Goal: Transaction & Acquisition: Purchase product/service

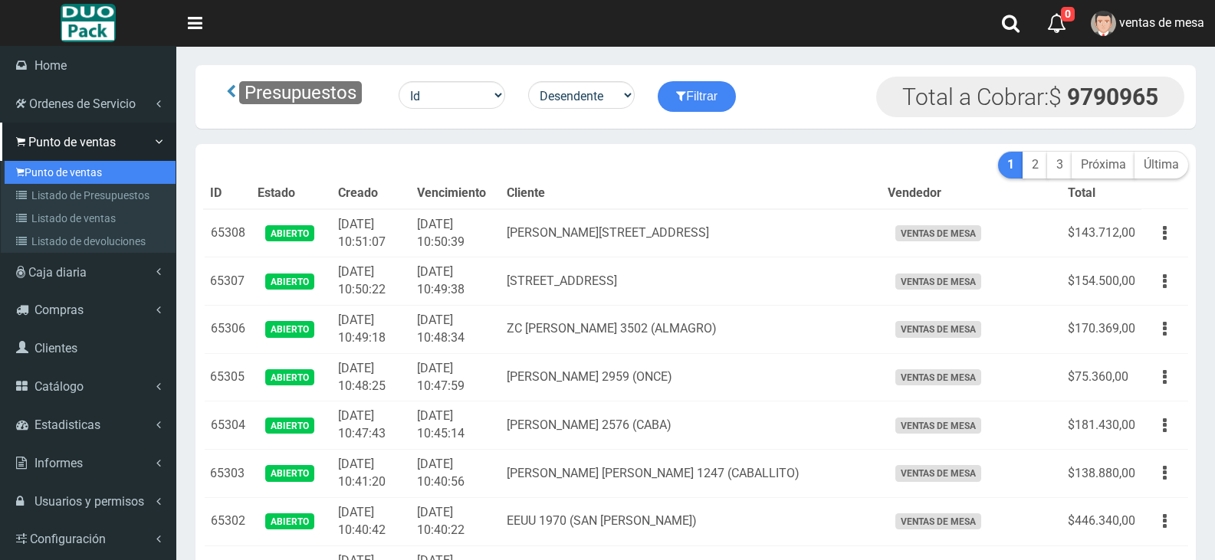
click at [87, 174] on link "Punto de ventas" at bounding box center [90, 172] width 171 height 23
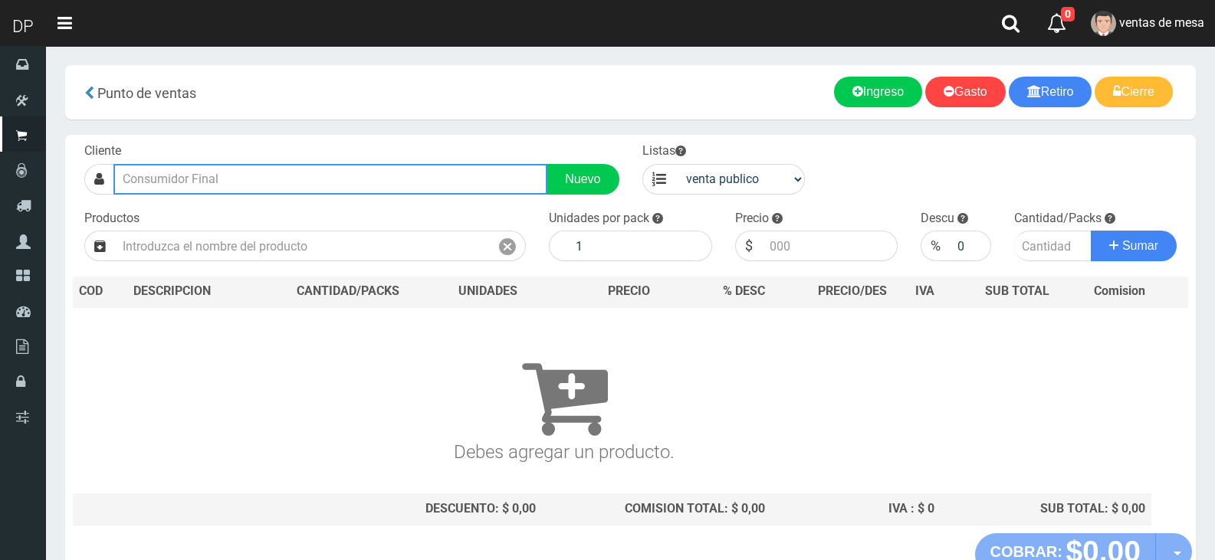
click at [276, 171] on input "text" at bounding box center [330, 179] width 434 height 31
click at [276, 178] on input "text" at bounding box center [330, 179] width 434 height 31
type input "N"
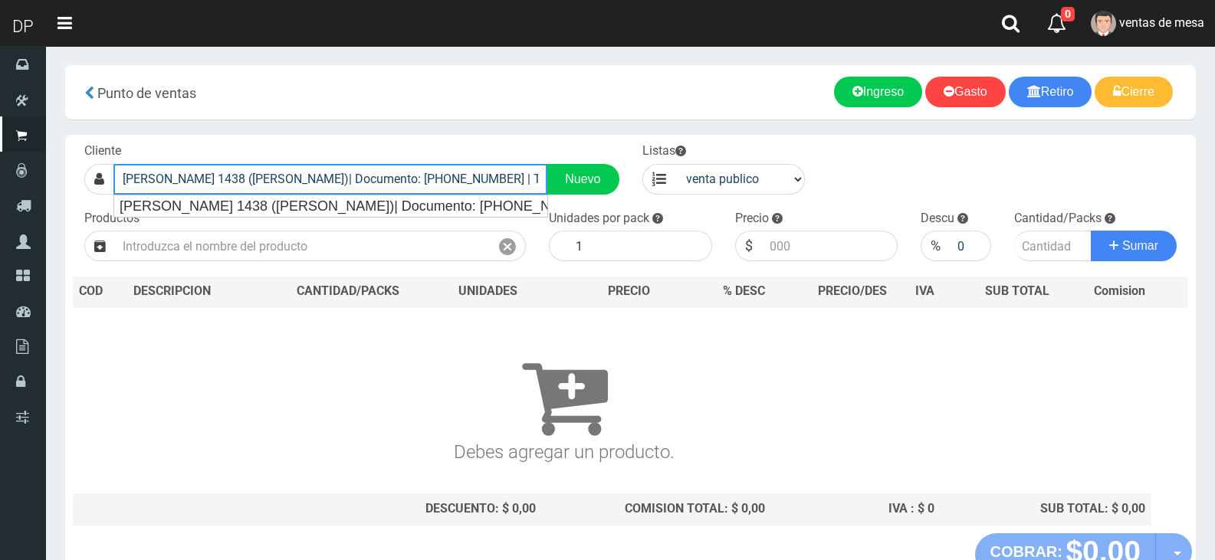
type input "ZC BULNES 1438 (PALERMO)| Documento: 321313164 | Teléfono:"
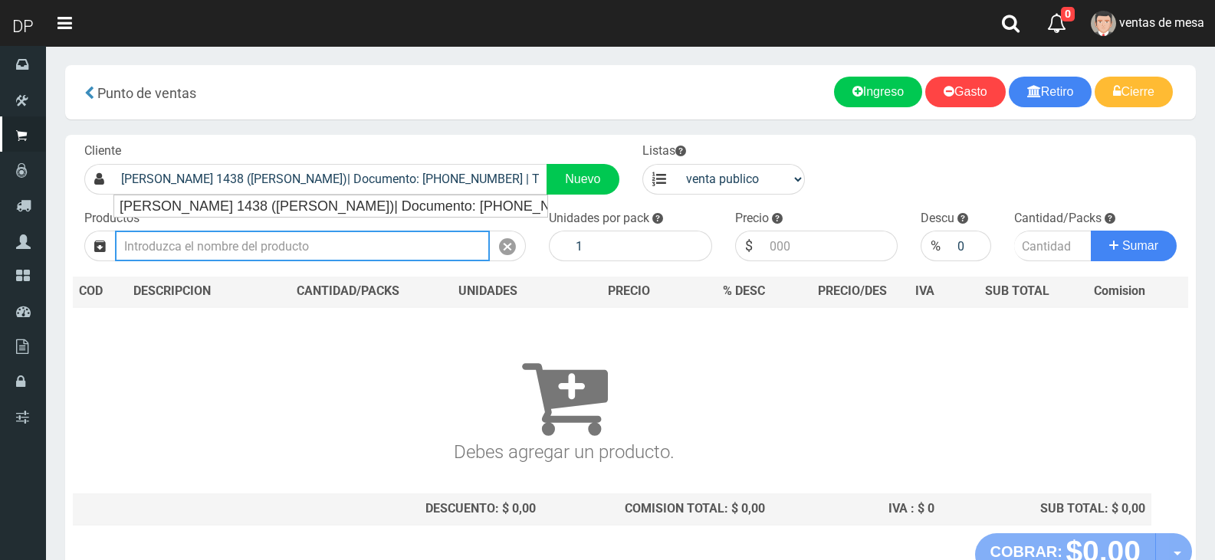
select select "2"
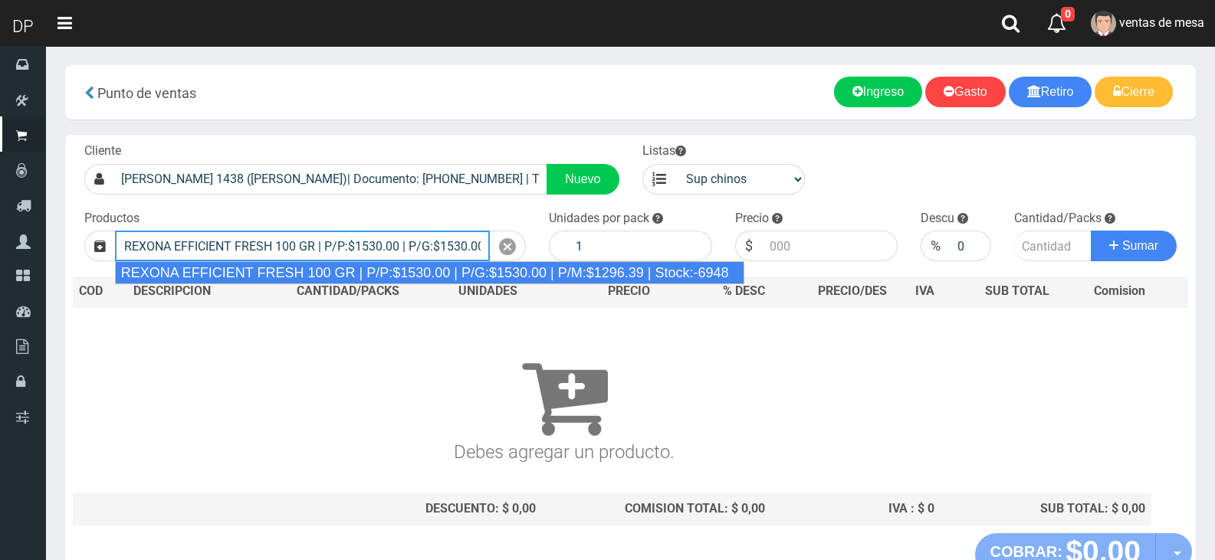
type input "REXONA EFFICIENT FRESH 100 GR | P/P:$1530.00 | P/G:$1530.00 | P/M:$1296.39 | St…"
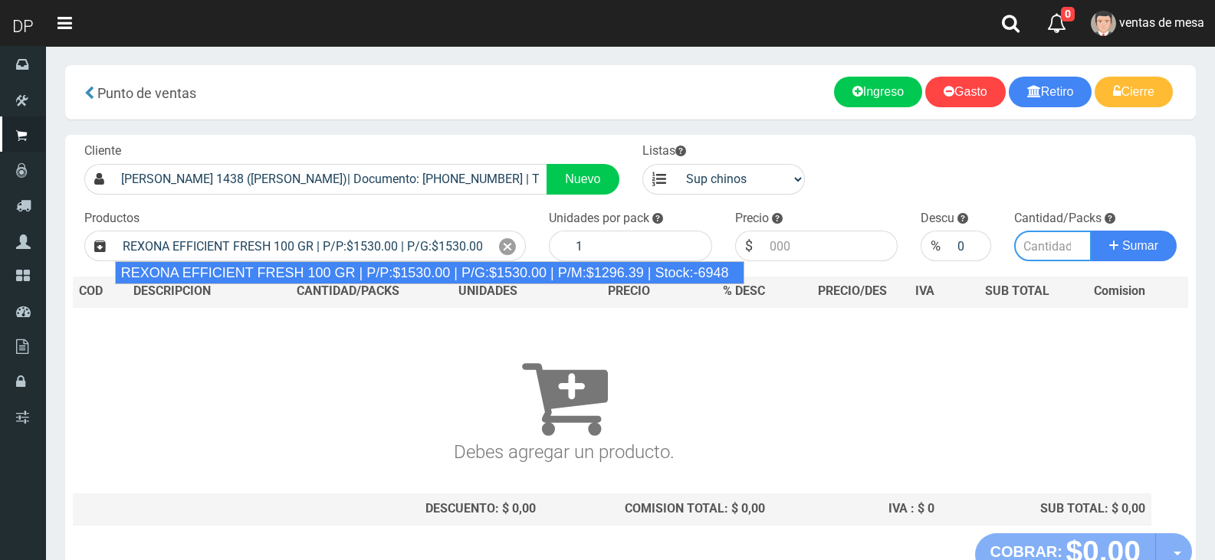
type input "12"
type input "1530.00"
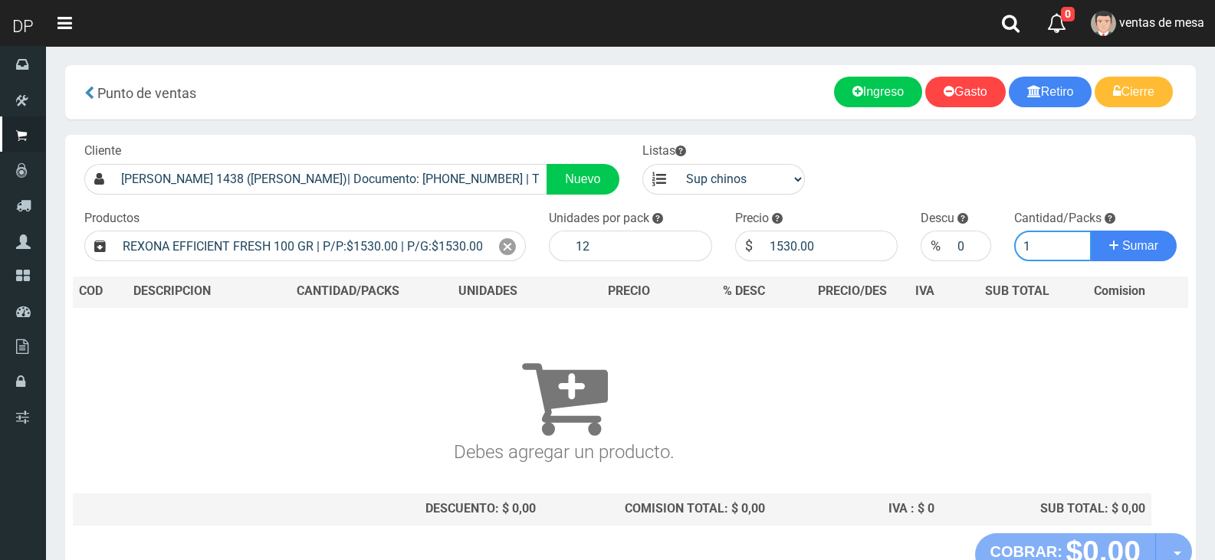
click at [1091, 231] on button "Sumar" at bounding box center [1134, 246] width 86 height 31
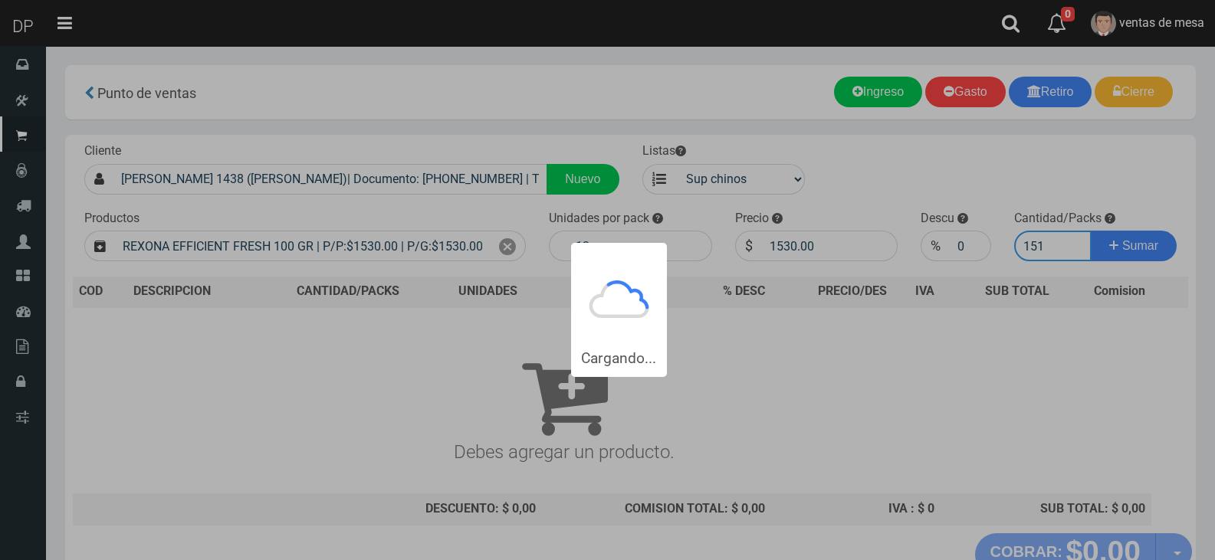
type input "1514"
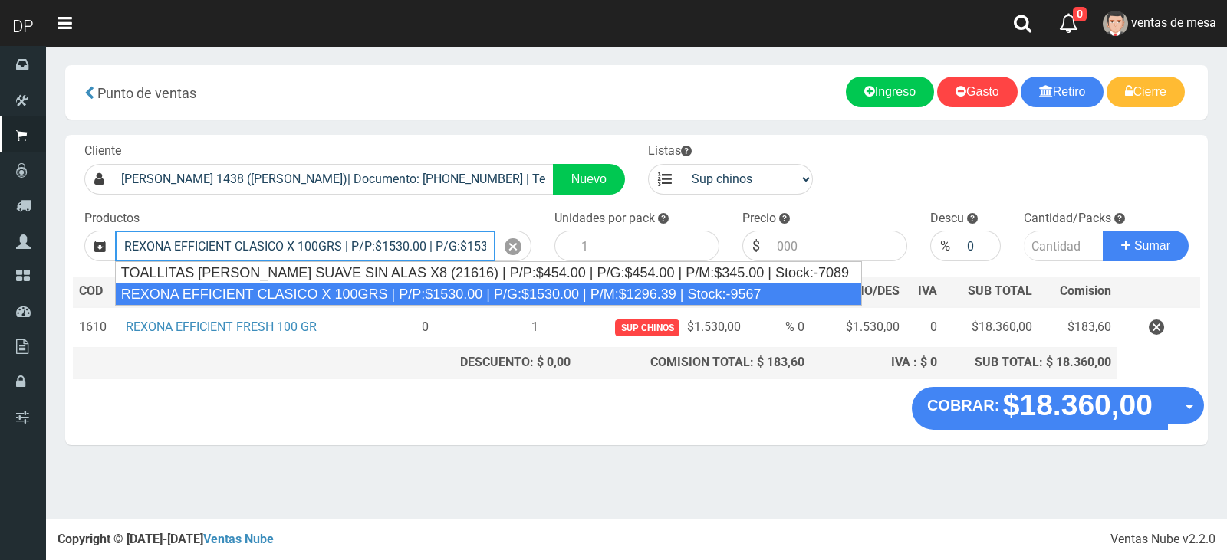
type input "REXONA EFFICIENT CLASICO X 100GRS | P/P:$1530.00 | P/G:$1530.00 | P/M:$1296.39 …"
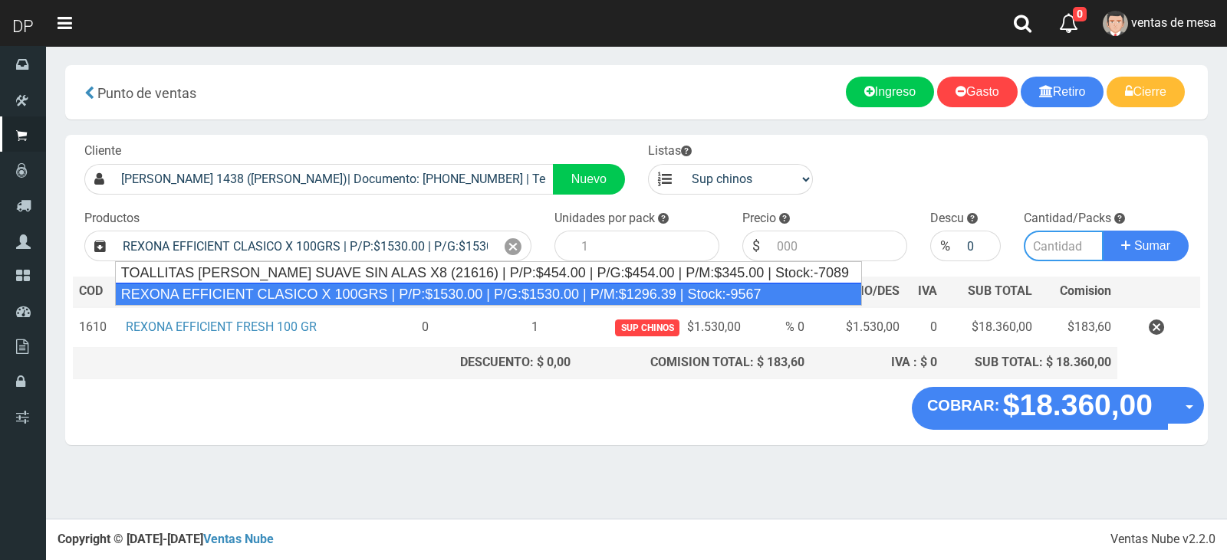
type input "12"
type input "1530.00"
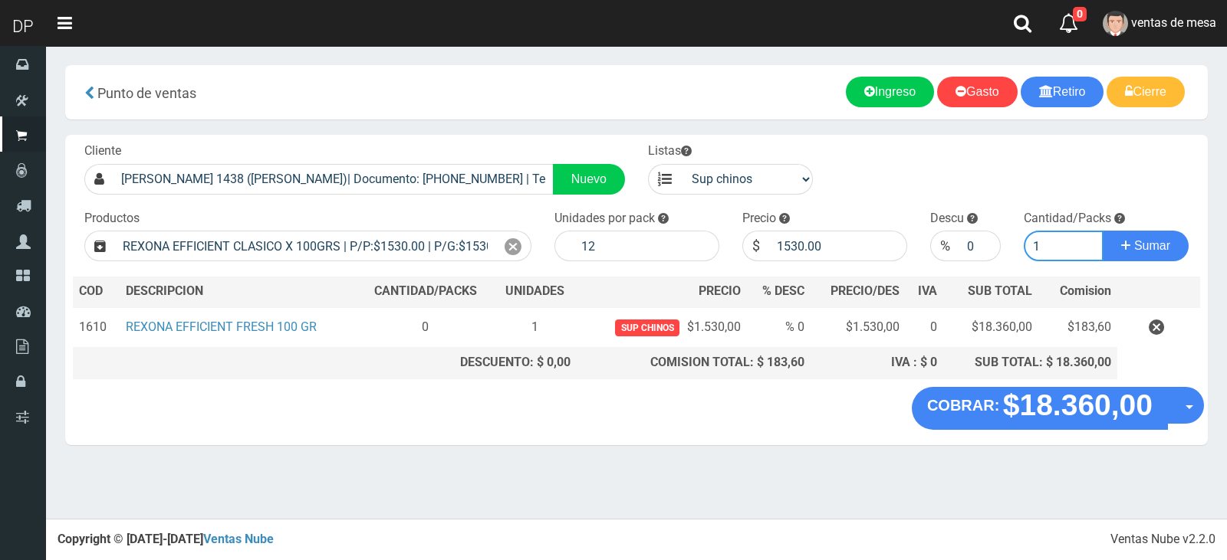
type input "1"
click at [1102, 231] on button "Sumar" at bounding box center [1145, 246] width 86 height 31
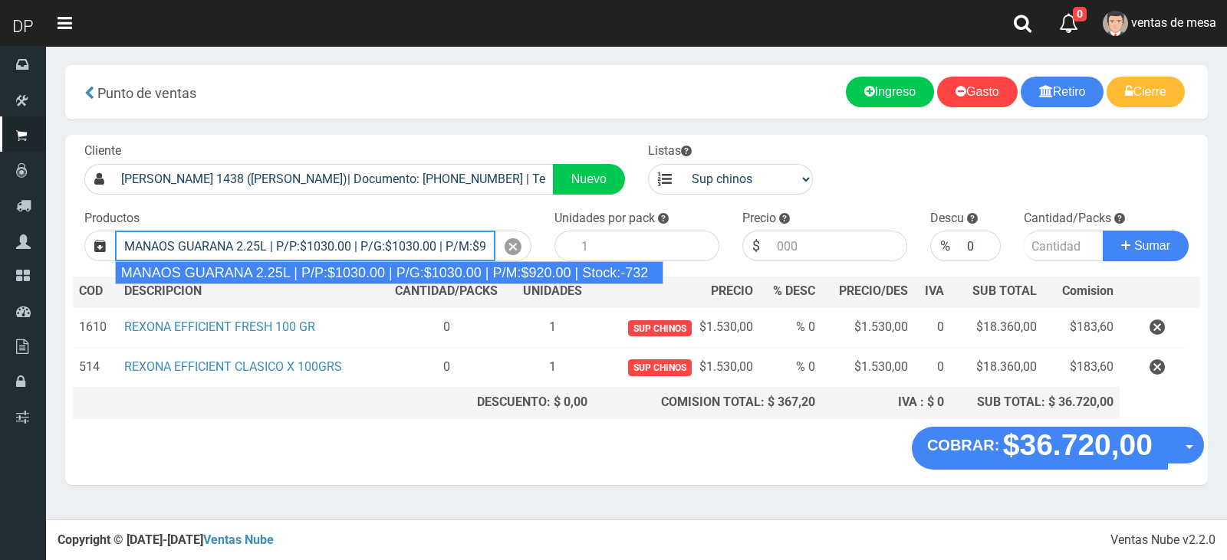
type input "MANAOS GUARANA 2.25L | P/P:$1030.00 | P/G:$1030.00 | P/M:$920.00 | Stock:-732"
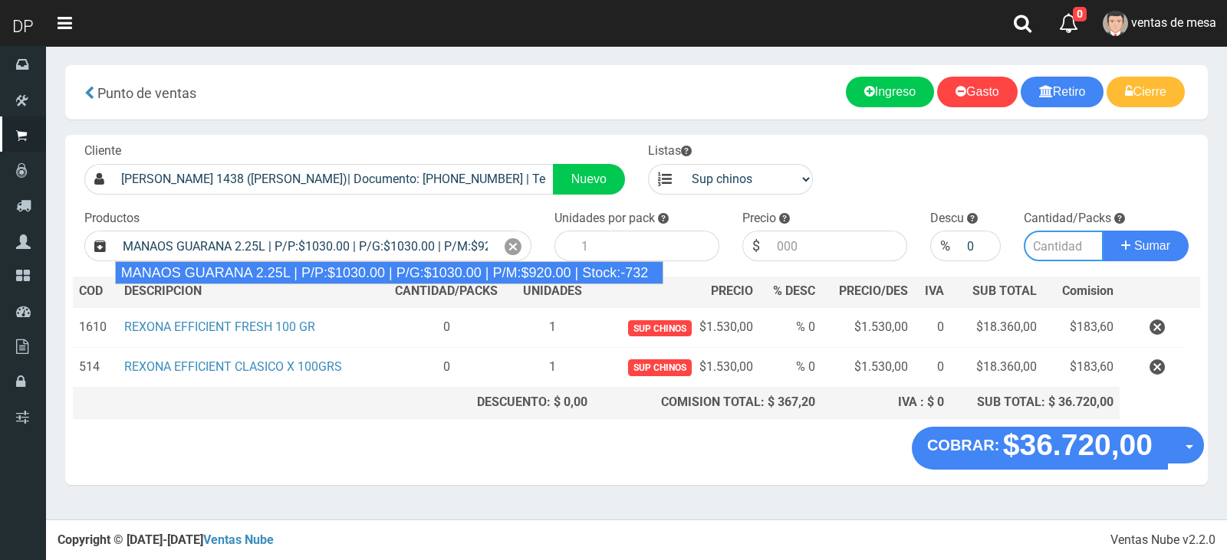
type input "6"
type input "1030.00"
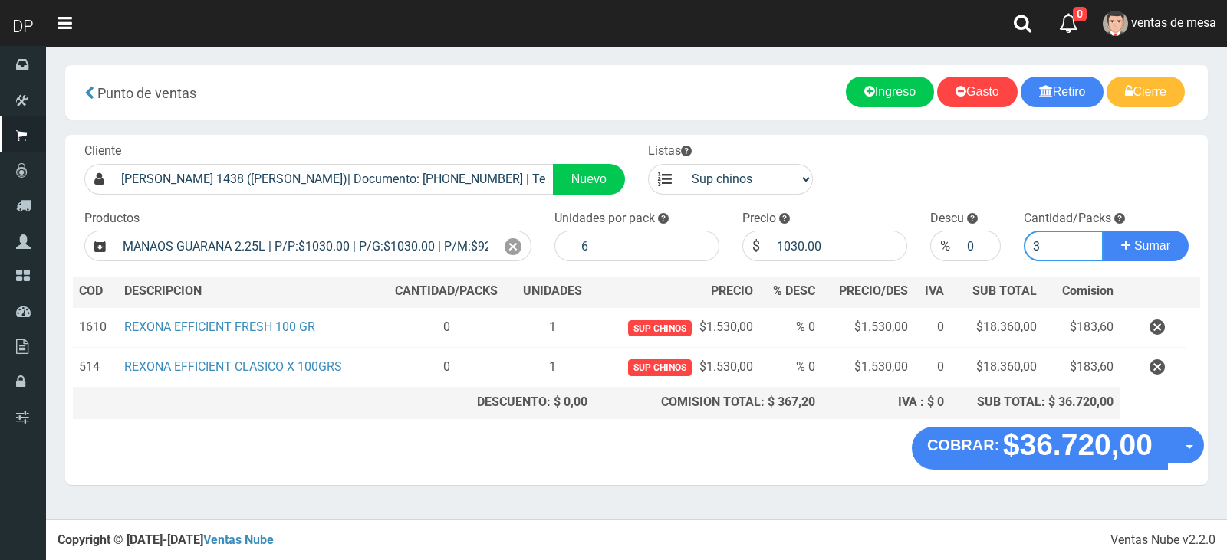
type input "3"
click at [1102, 231] on button "Sumar" at bounding box center [1145, 246] width 86 height 31
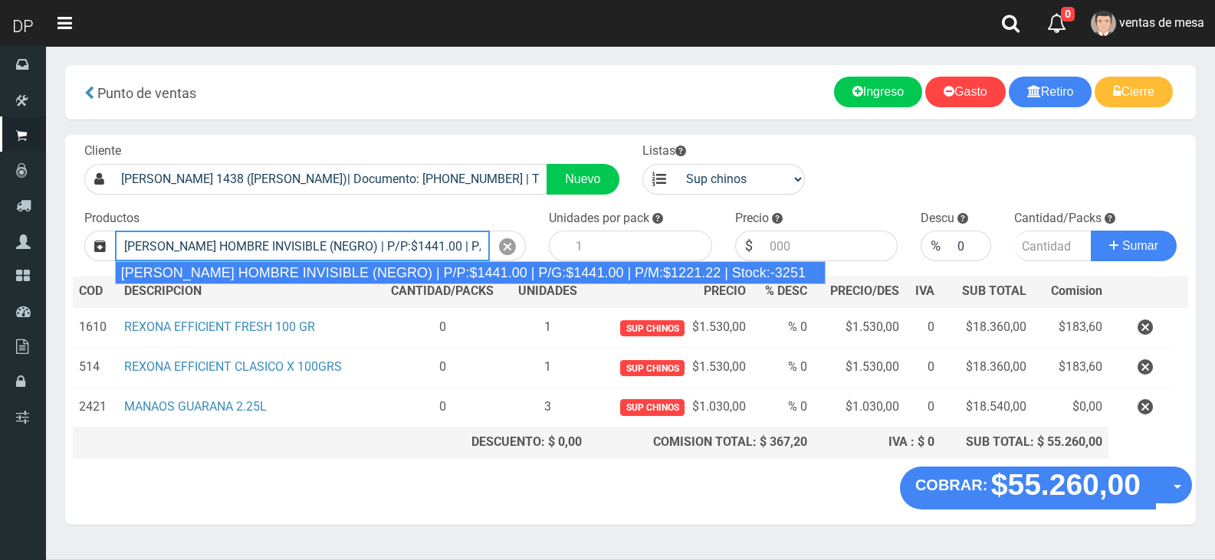
type input "REXONA ROLLON HOMBRE INVISIBLE (NEGRO) | P/P:$1441.00 | P/G:$1441.00 | P/M:$122…"
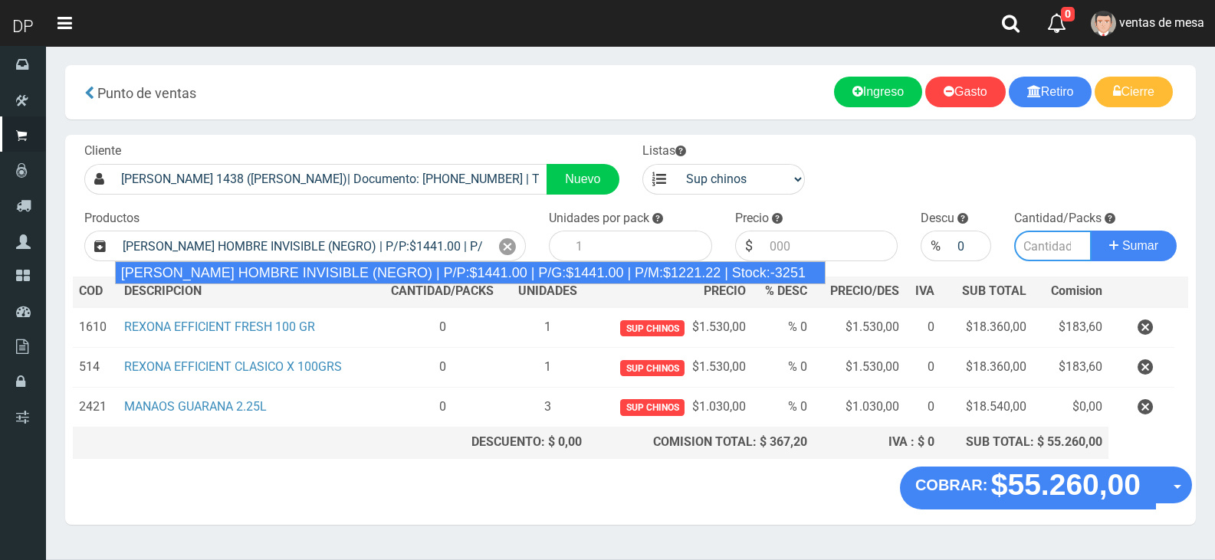
type input "12"
type input "1441.00"
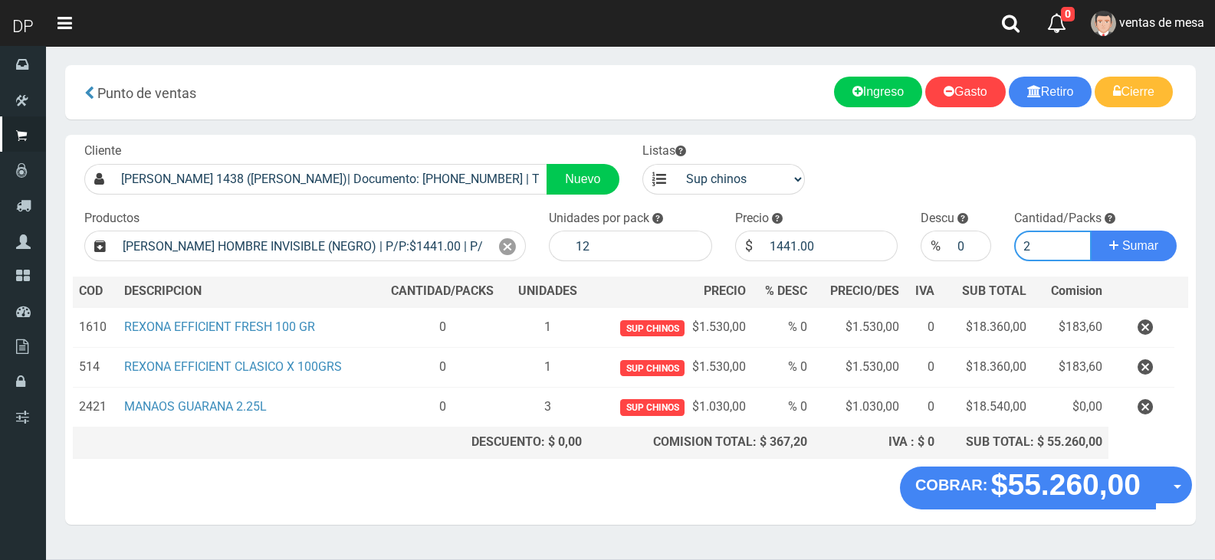
type input "2"
click at [1091, 231] on button "Sumar" at bounding box center [1134, 246] width 86 height 31
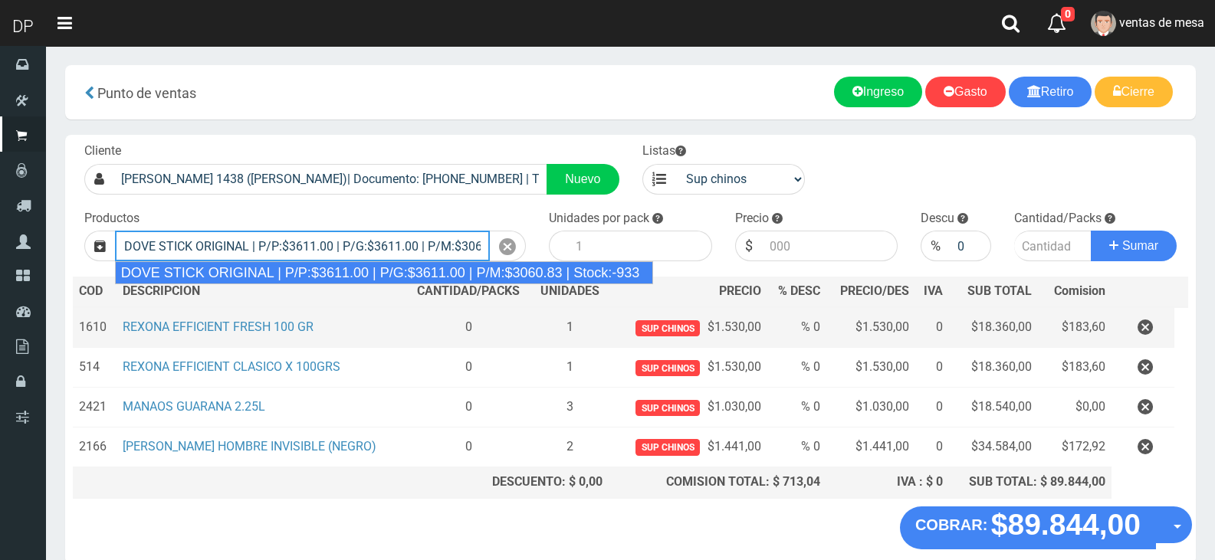
type input "DOVE STICK ORIGINAL | P/P:$3611.00 | P/G:$3611.00 | P/M:$3060.83 | Stock:-933"
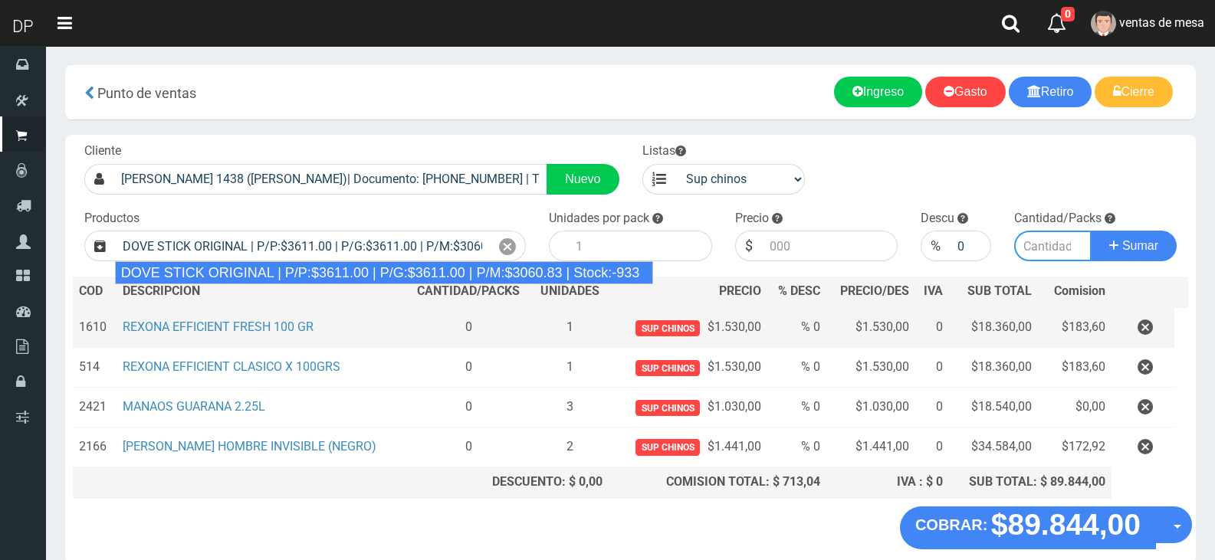
type input "12"
type input "3611.00"
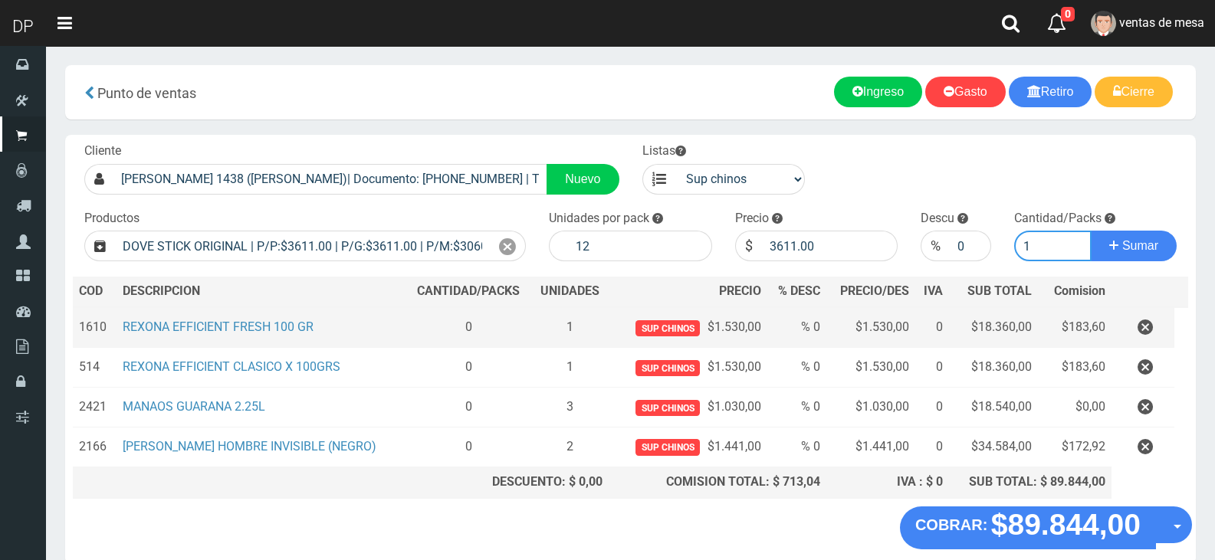
type input "1"
click at [1091, 231] on button "Sumar" at bounding box center [1134, 246] width 86 height 31
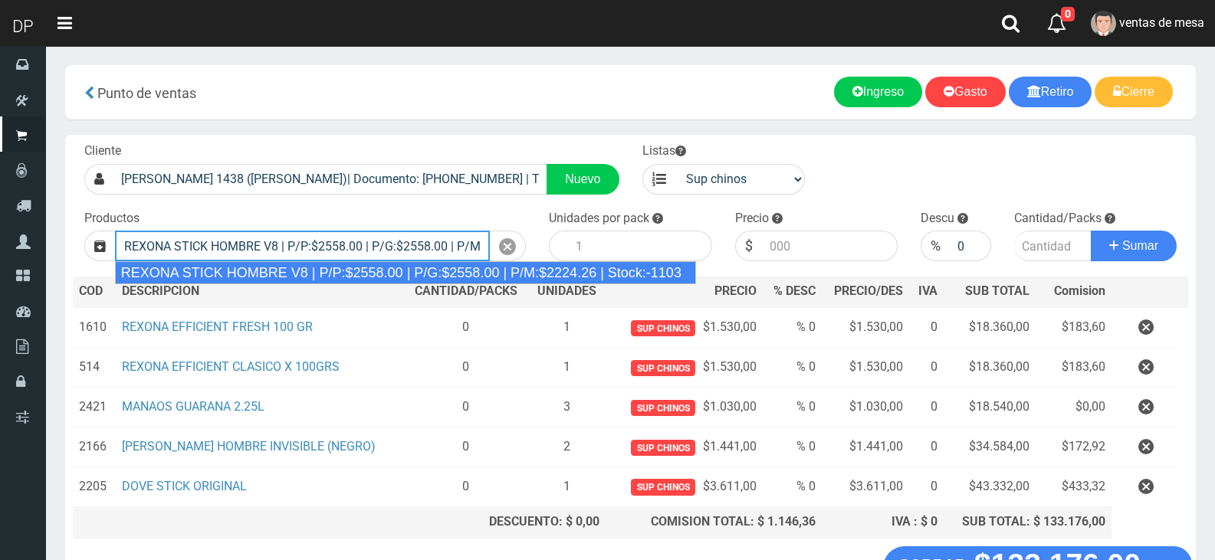
type input "REXONA STICK HOMBRE V8 | P/P:$2558.00 | P/G:$2558.00 | P/M:$2224.26 | Stock:-11…"
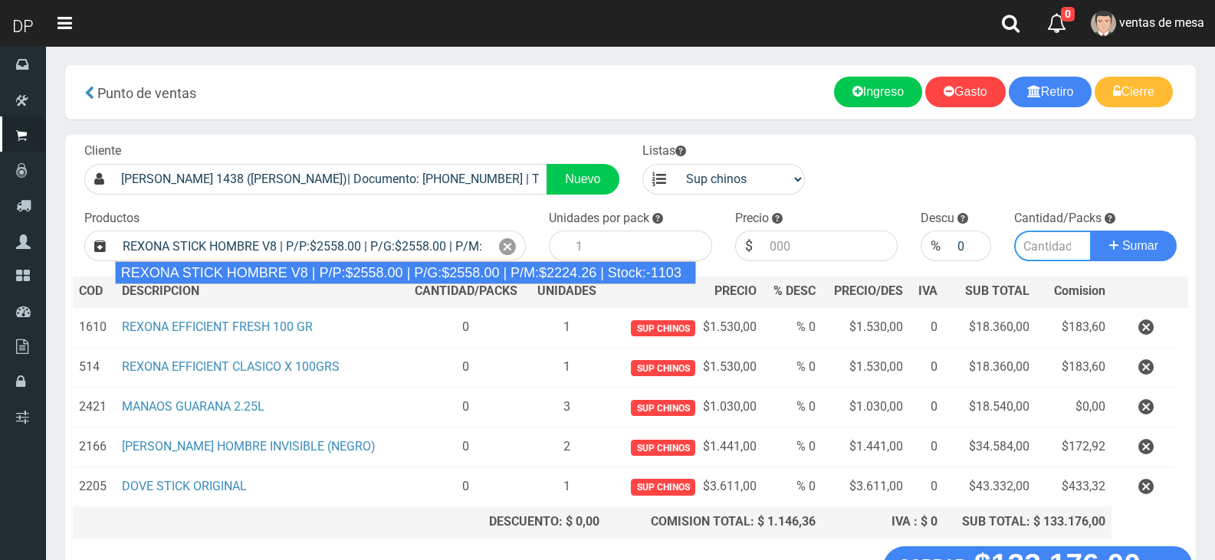
type input "12"
type input "2558.00"
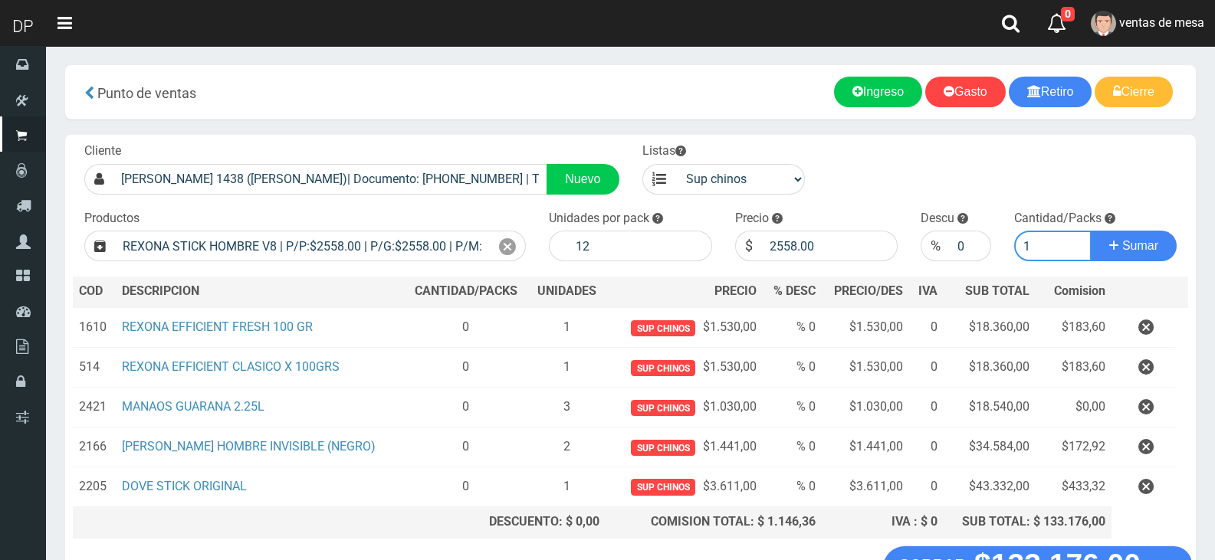
type input "1"
click at [1091, 231] on button "Sumar" at bounding box center [1134, 246] width 86 height 31
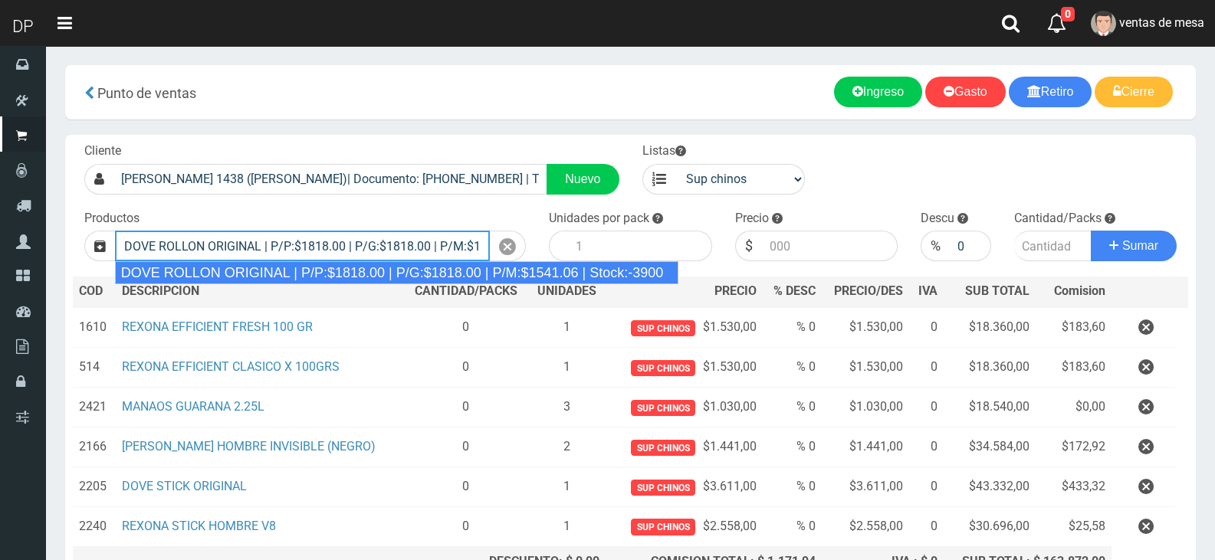
type input "DOVE ROLLON ORIGINAL | P/P:$1818.00 | P/G:$1818.00 | P/M:$1541.06 | Stock:-3900"
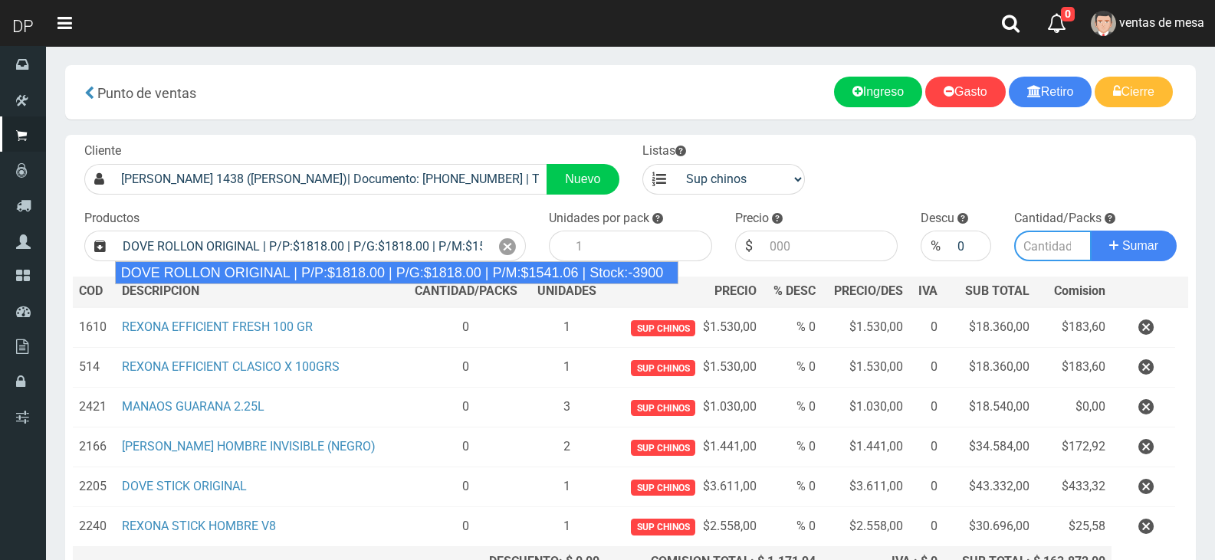
type input "12"
type input "1818.00"
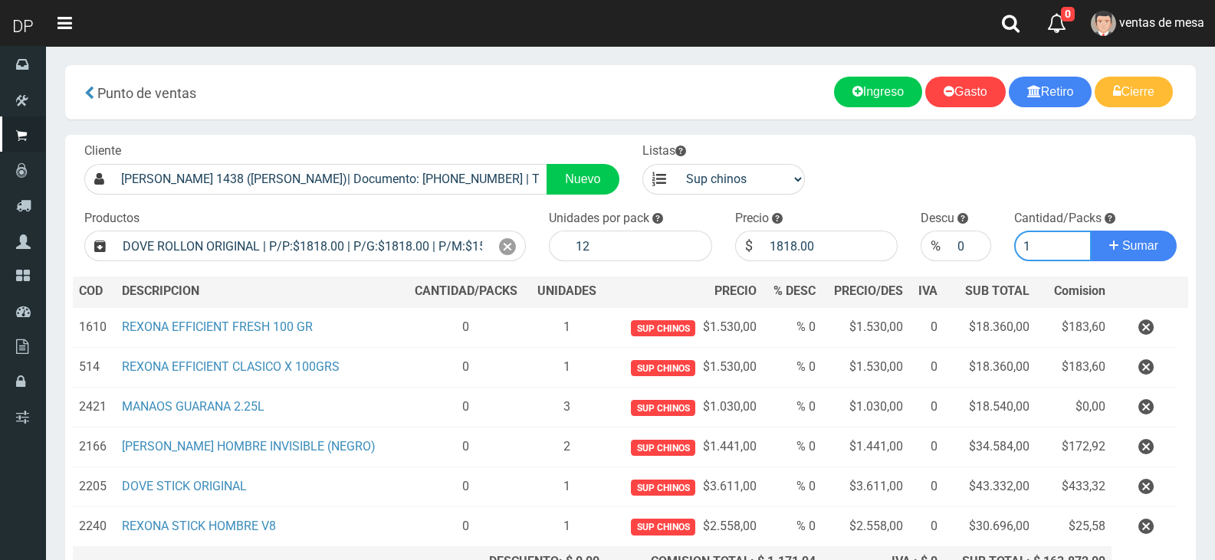
type input "1"
click at [1091, 231] on button "Sumar" at bounding box center [1134, 246] width 86 height 31
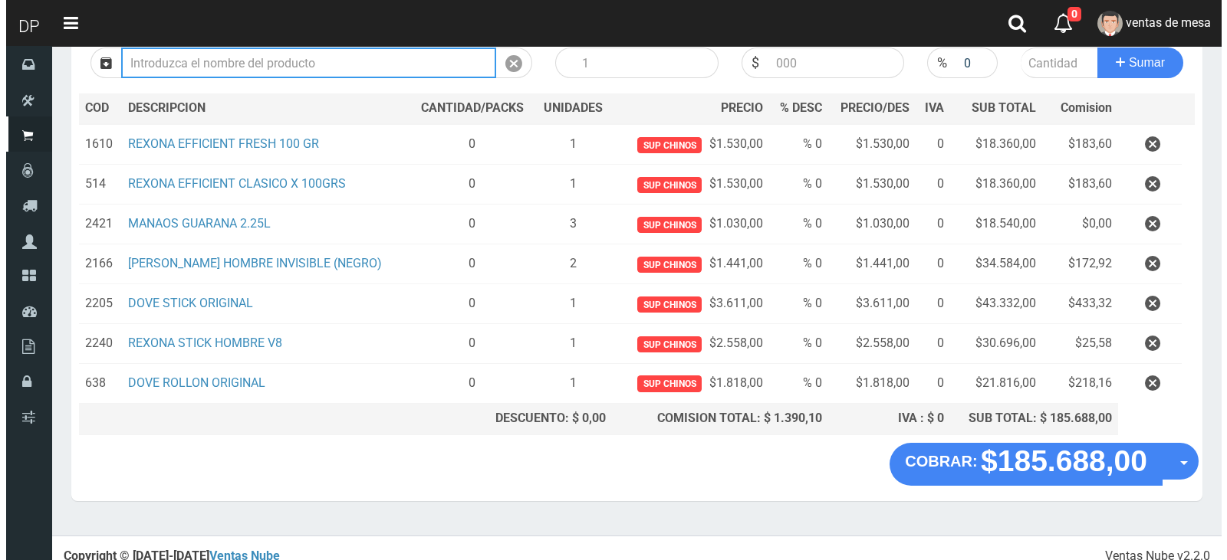
scroll to position [194, 0]
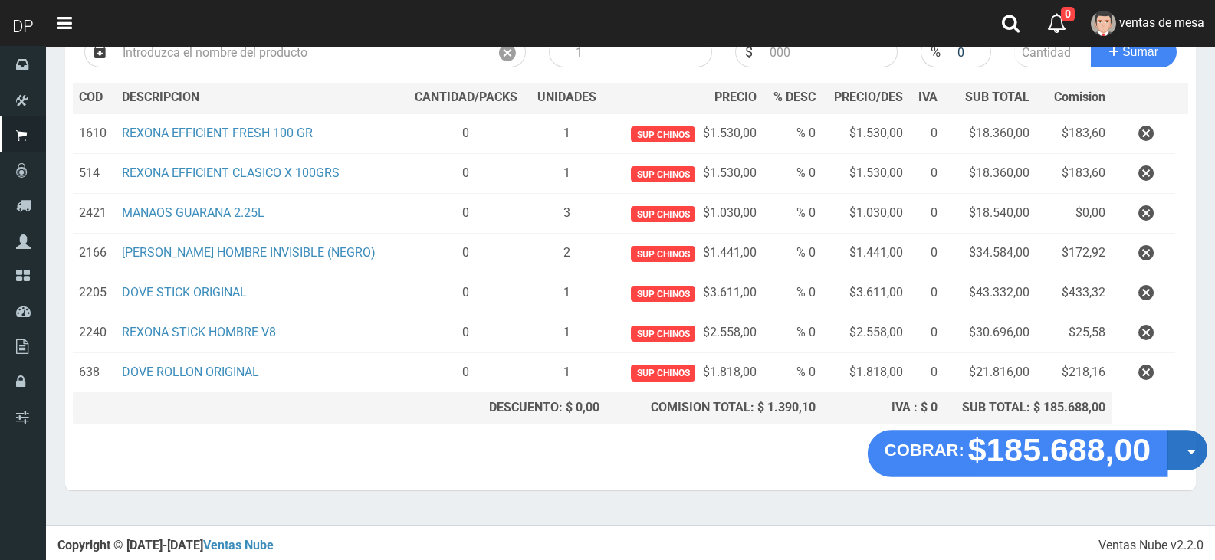
click at [1180, 447] on button "Opciones" at bounding box center [1187, 450] width 41 height 41
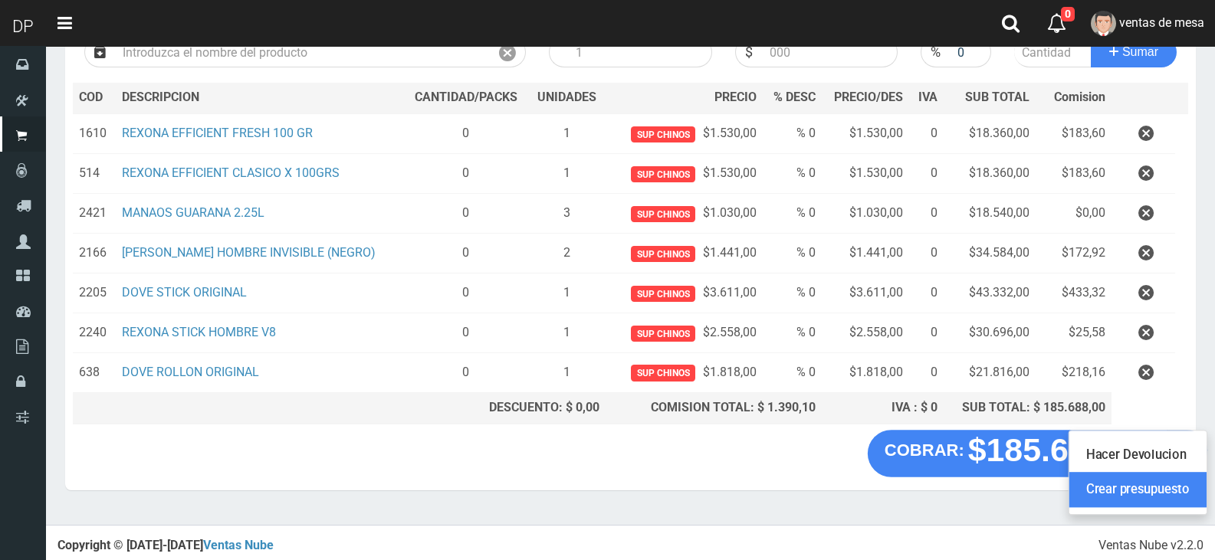
click at [1156, 489] on link "Crear presupuesto" at bounding box center [1137, 489] width 137 height 35
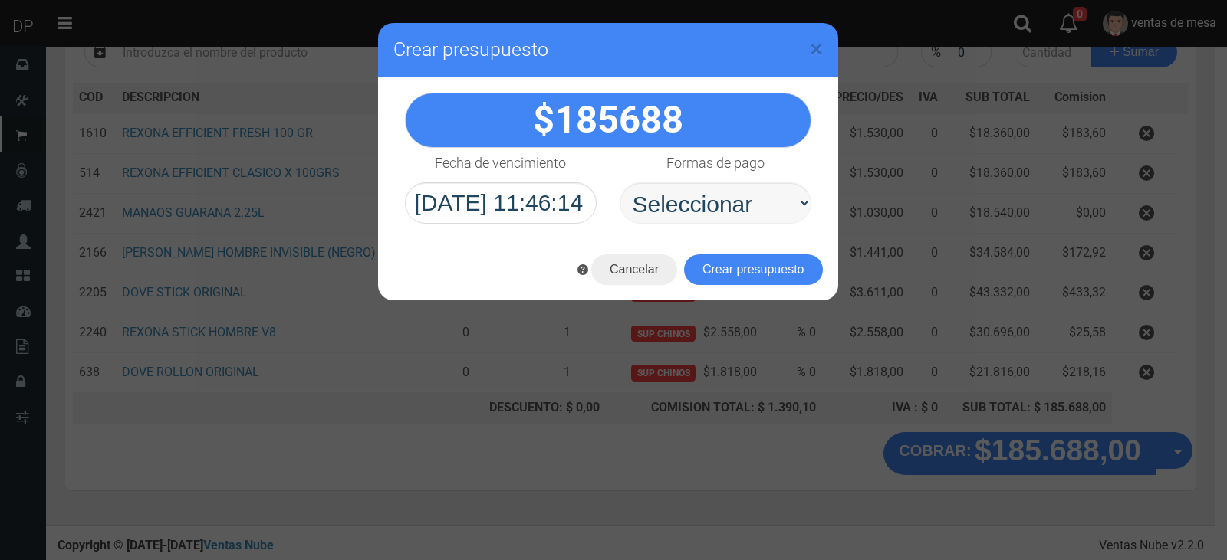
click at [741, 223] on select "Seleccionar Efectivo Tarjeta de Crédito Depósito Débito" at bounding box center [715, 202] width 192 height 41
select select "Efectivo"
click at [619, 182] on select "Seleccionar Efectivo Tarjeta de Crédito Depósito Débito" at bounding box center [715, 202] width 192 height 41
click at [740, 267] on button "Crear presupuesto" at bounding box center [753, 270] width 139 height 31
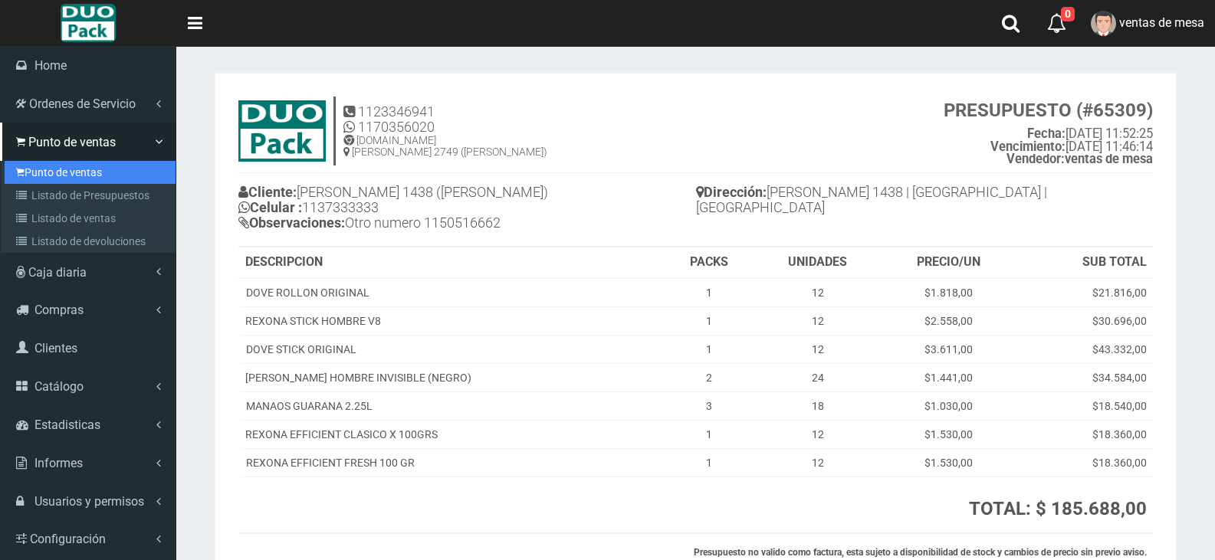
click at [56, 179] on link "Punto de ventas" at bounding box center [90, 172] width 171 height 23
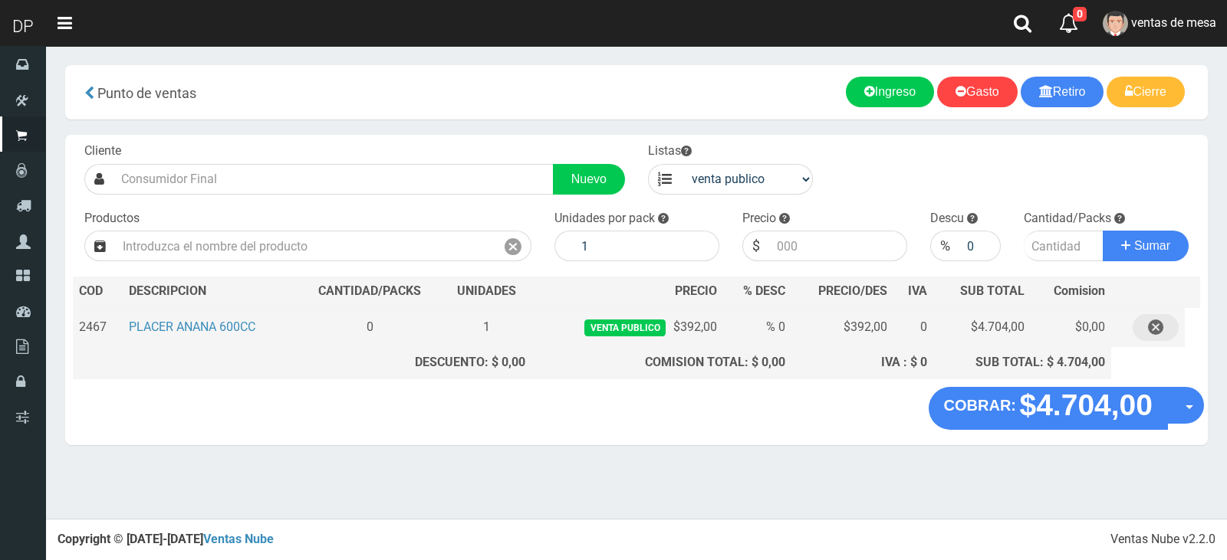
click at [1154, 323] on icon "button" at bounding box center [1155, 327] width 15 height 27
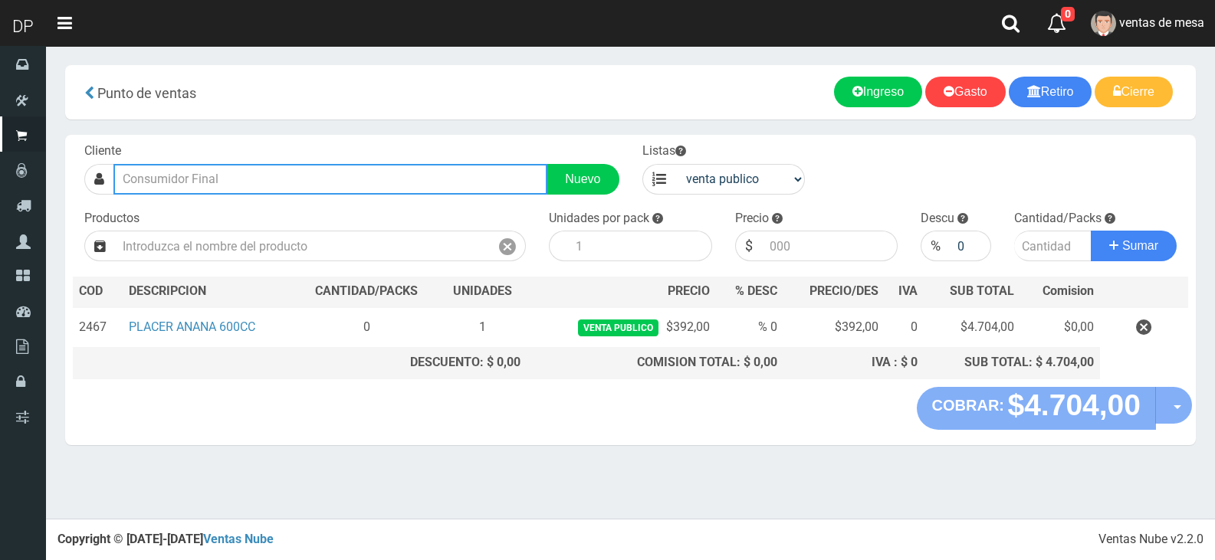
click at [208, 185] on input "text" at bounding box center [330, 179] width 434 height 31
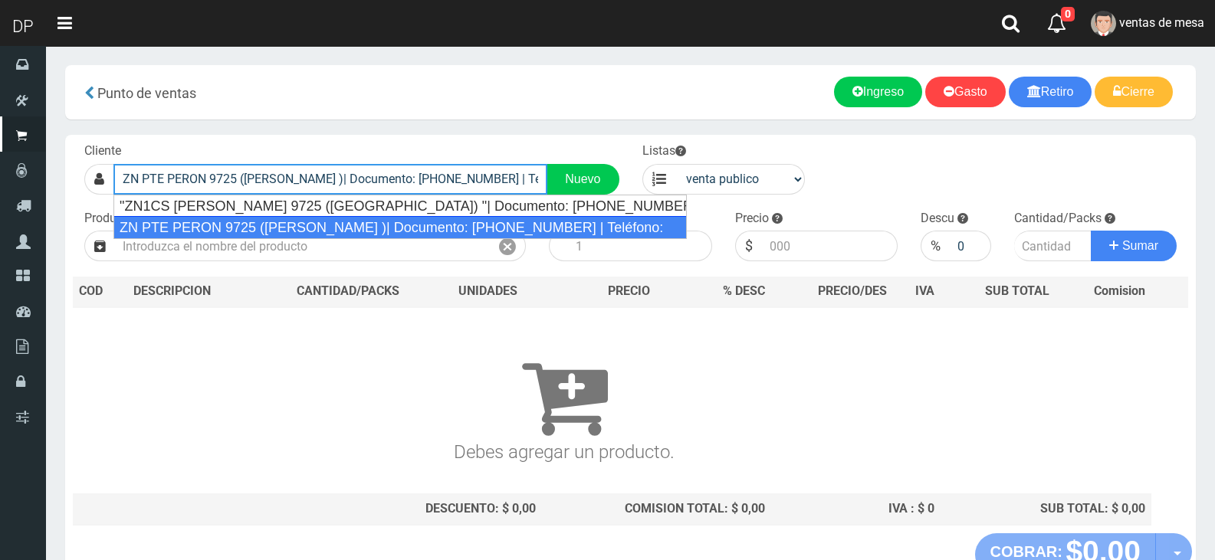
type input "ZN PTE PERON 9725 (PABLO PODESTA )| Documento: 54542312 | Teléfono:"
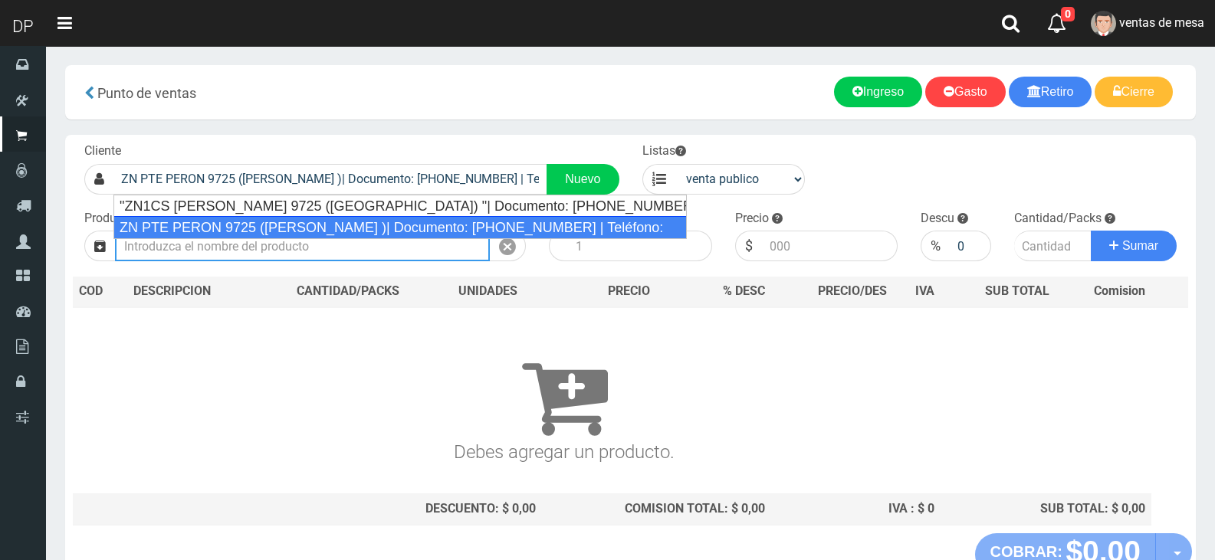
select select "2"
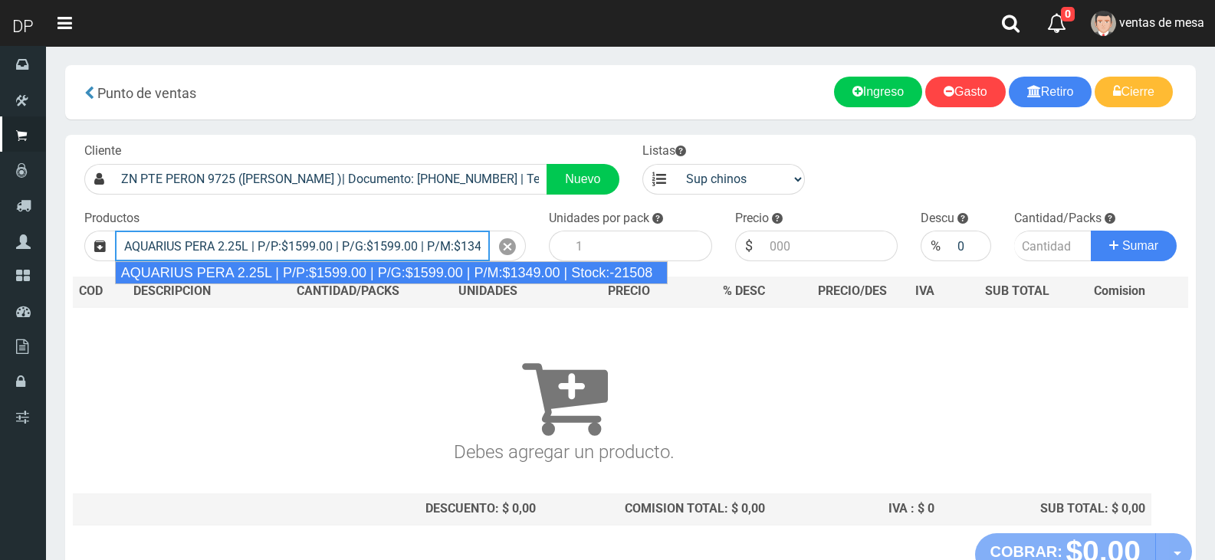
type input "AQUARIUS PERA 2.25L | P/P:$1599.00 | P/G:$1599.00 | P/M:$1349.00 | Stock:-21508"
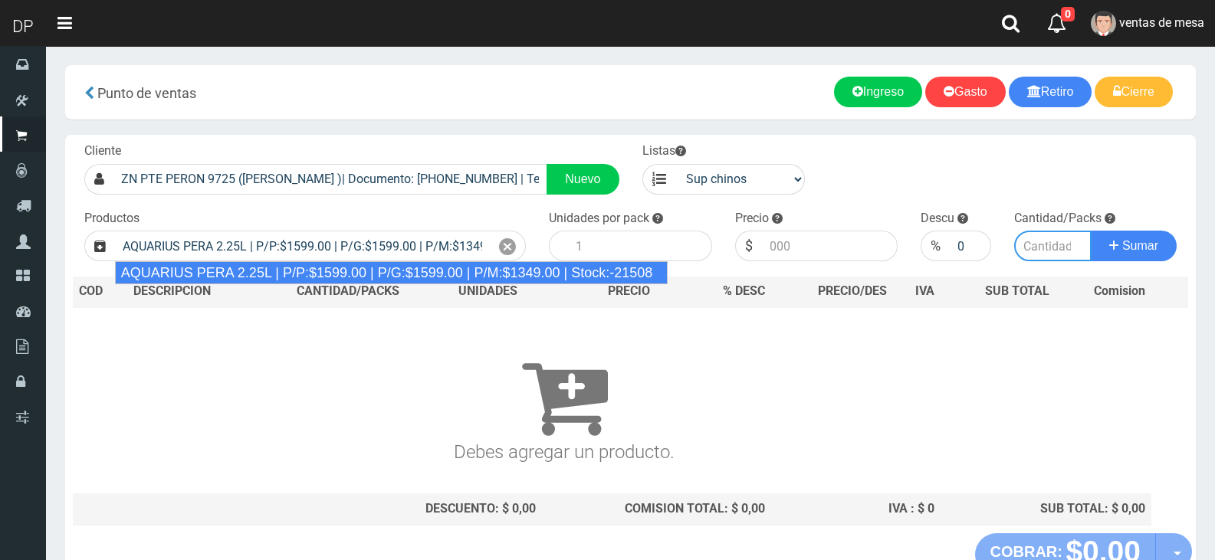
type input "6"
type input "1599.00"
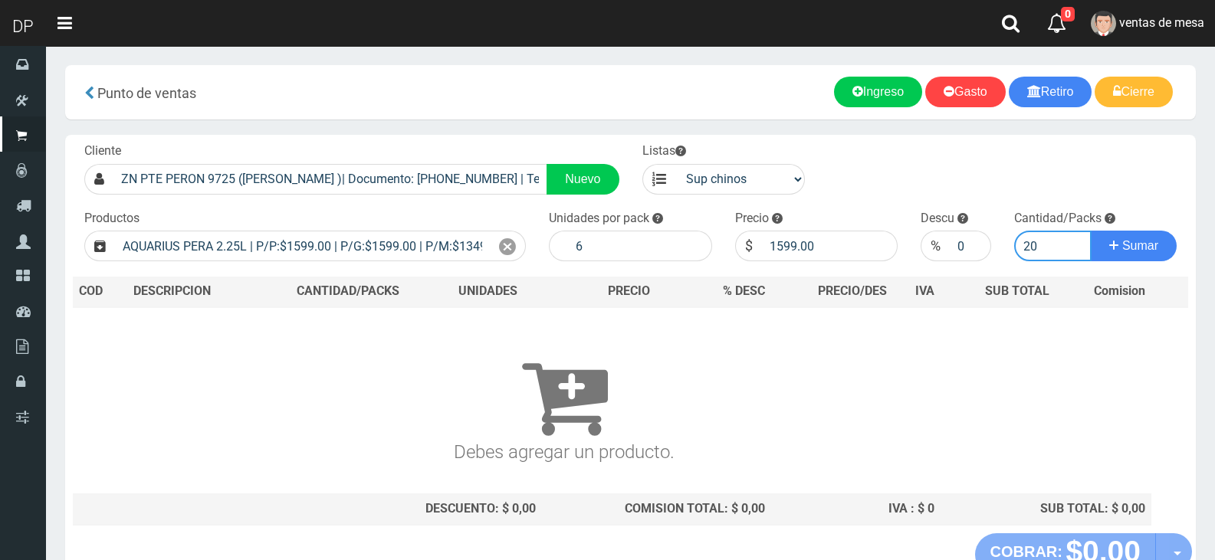
type input "20"
click at [1091, 231] on button "Sumar" at bounding box center [1134, 246] width 86 height 31
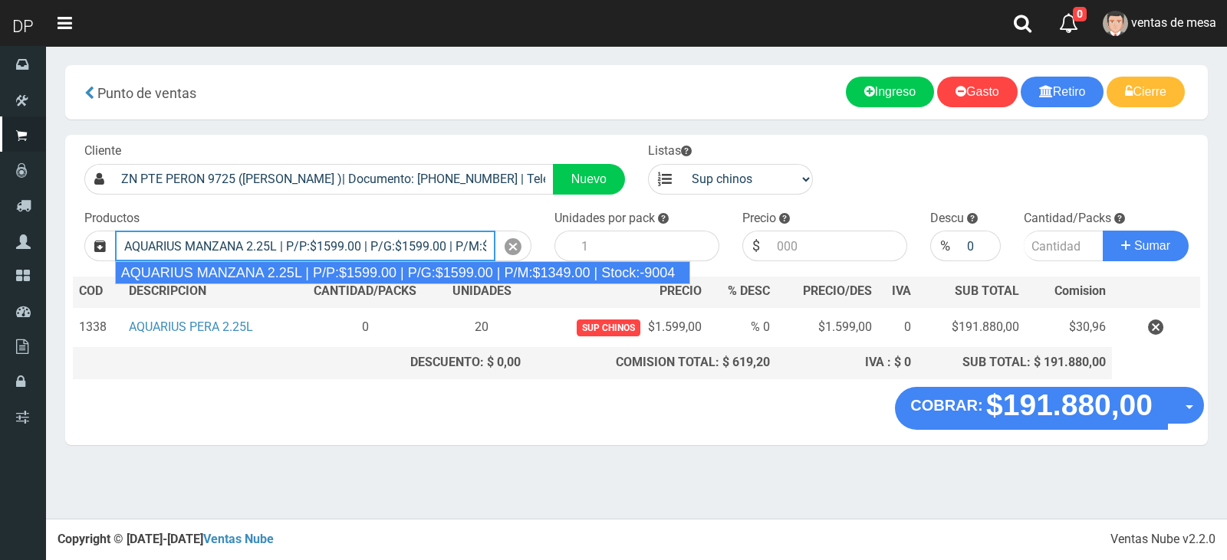
type input "AQUARIUS MANZANA 2.25L | P/P:$1599.00 | P/G:$1599.00 | P/M:$1349.00 | Stock:-90…"
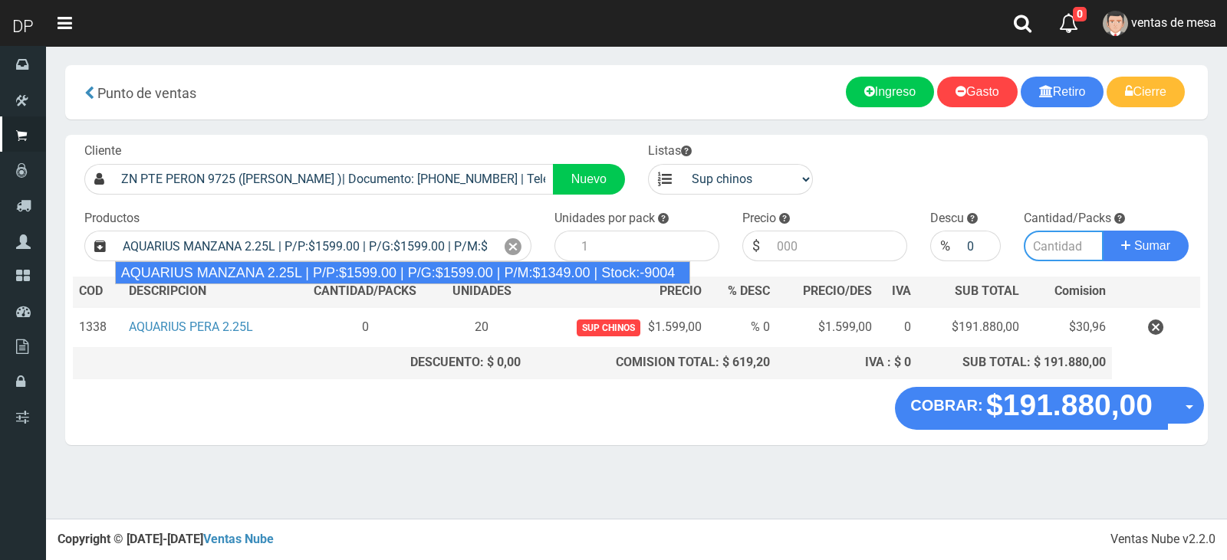
type input "6"
type input "1599.00"
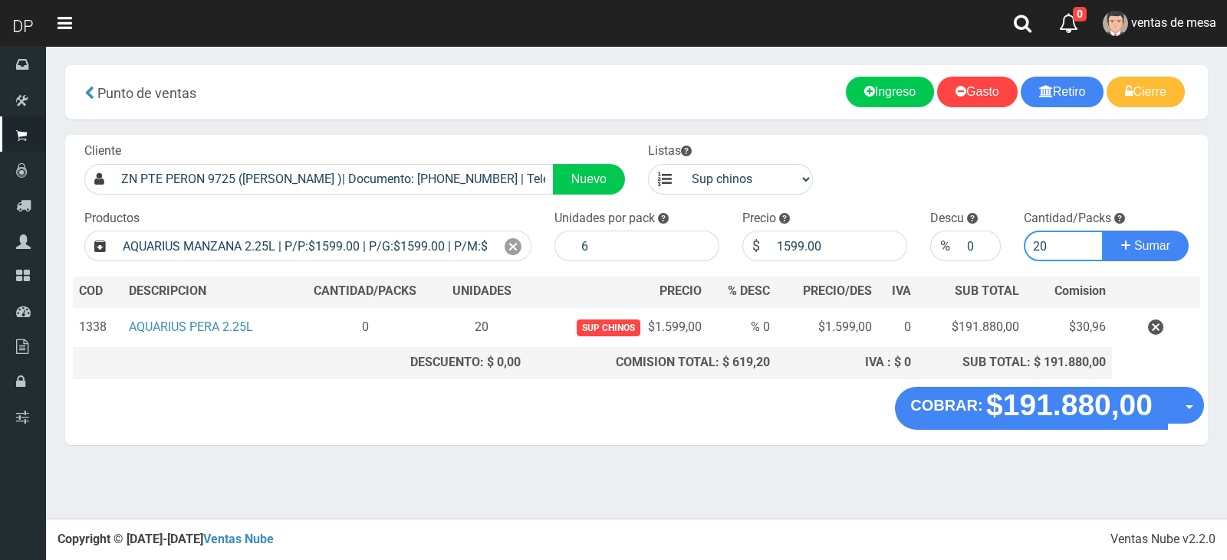
type input "20"
click at [1102, 231] on button "Sumar" at bounding box center [1145, 246] width 86 height 31
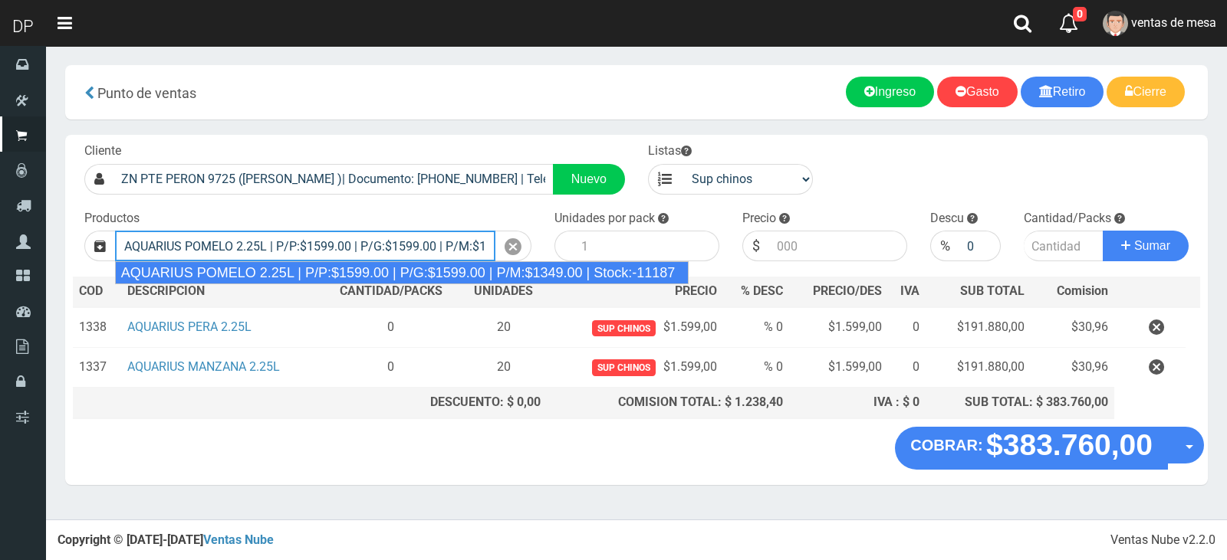
type input "AQUARIUS POMELO 2.25L | P/P:$1599.00 | P/G:$1599.00 | P/M:$1349.00 | Stock:-111…"
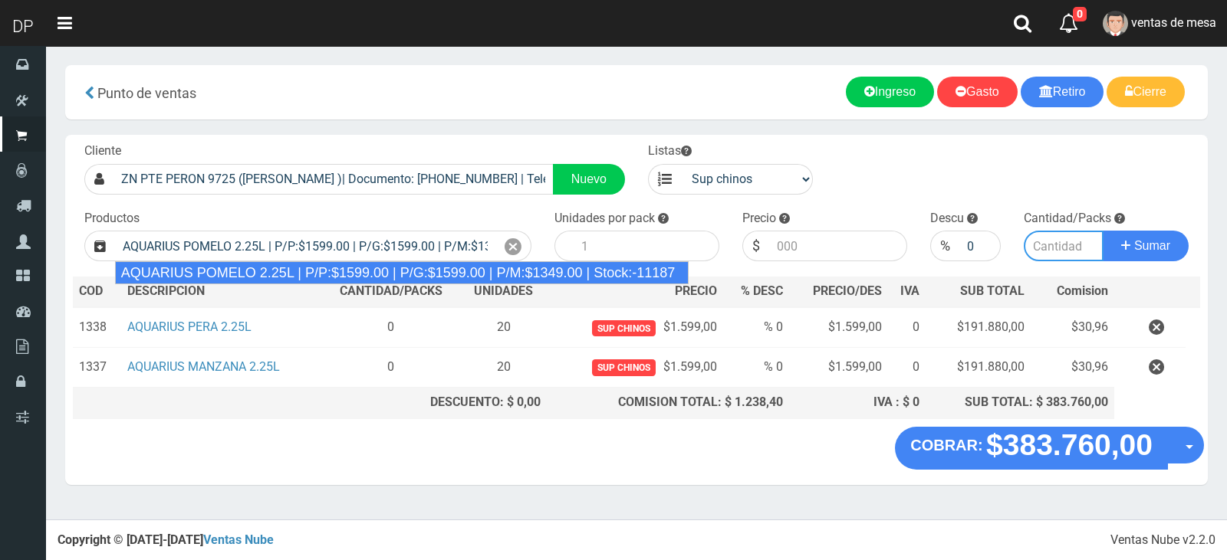
type input "6"
type input "1599.00"
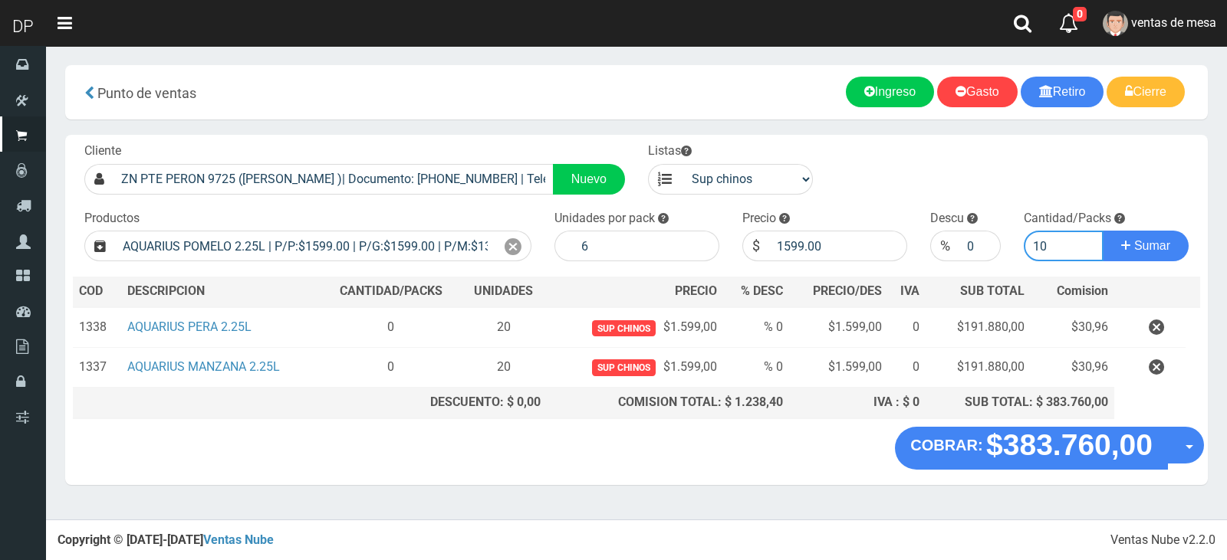
type input "10"
click at [1102, 231] on button "Sumar" at bounding box center [1145, 246] width 86 height 31
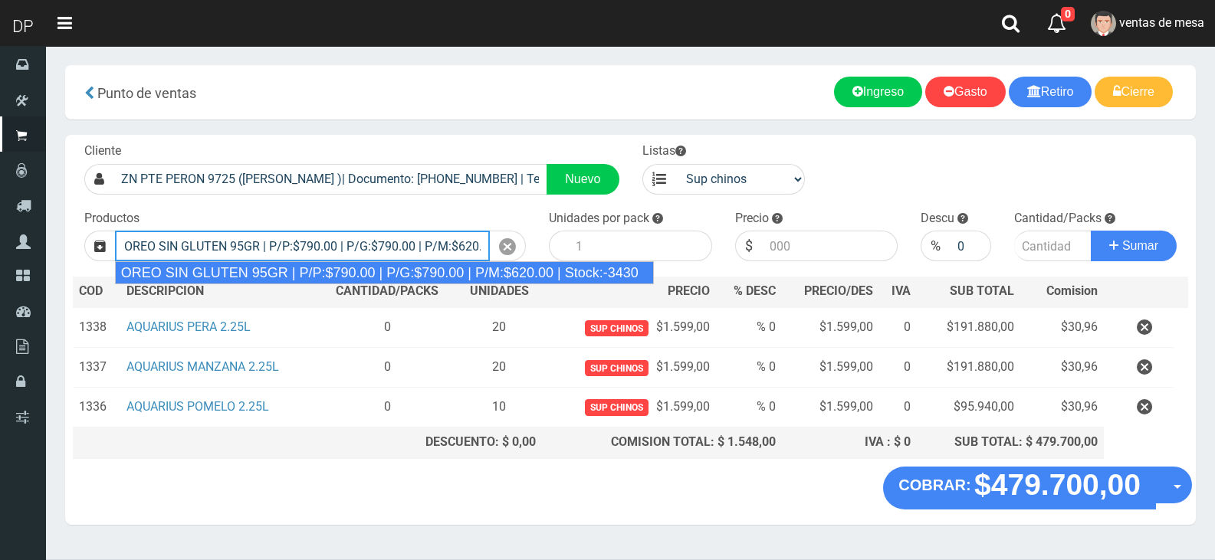
type input "OREO SIN GLUTEN 95GR | P/P:$790.00 | P/G:$790.00 | P/M:$620.00 | Stock:-3430"
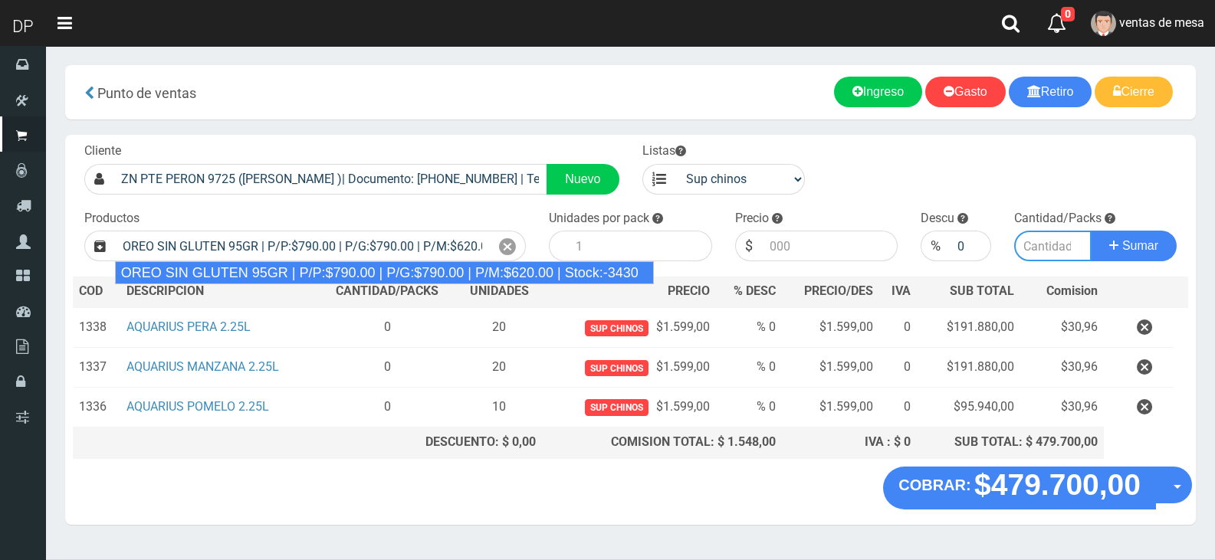
type input "24"
type input "790.00"
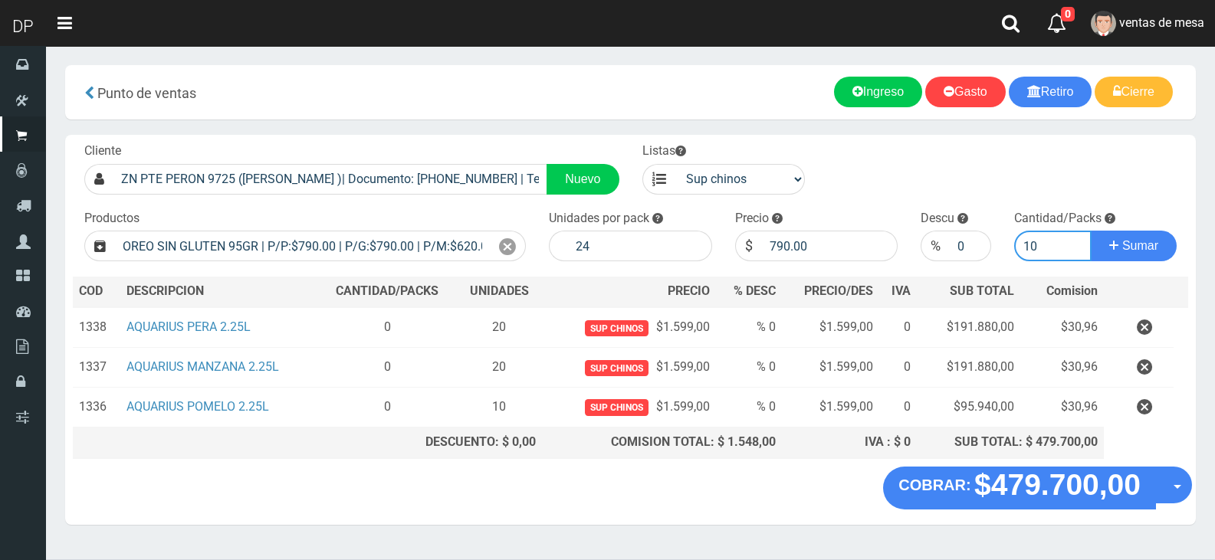
type input "1"
type input "2"
click at [1091, 231] on button "Sumar" at bounding box center [1134, 246] width 86 height 31
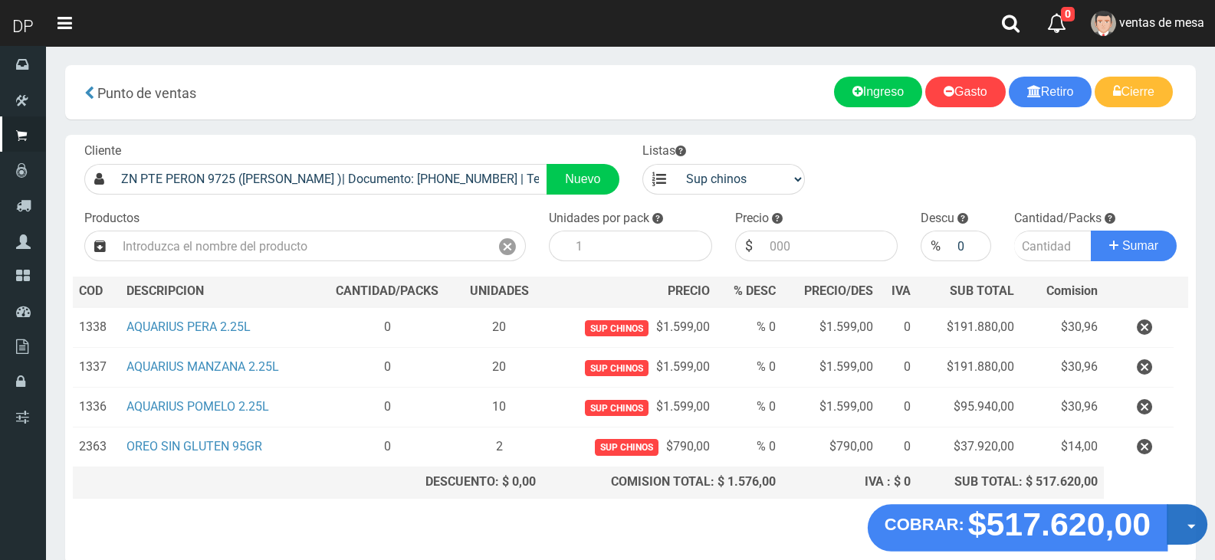
click at [1176, 527] on button "Opciones" at bounding box center [1187, 524] width 41 height 41
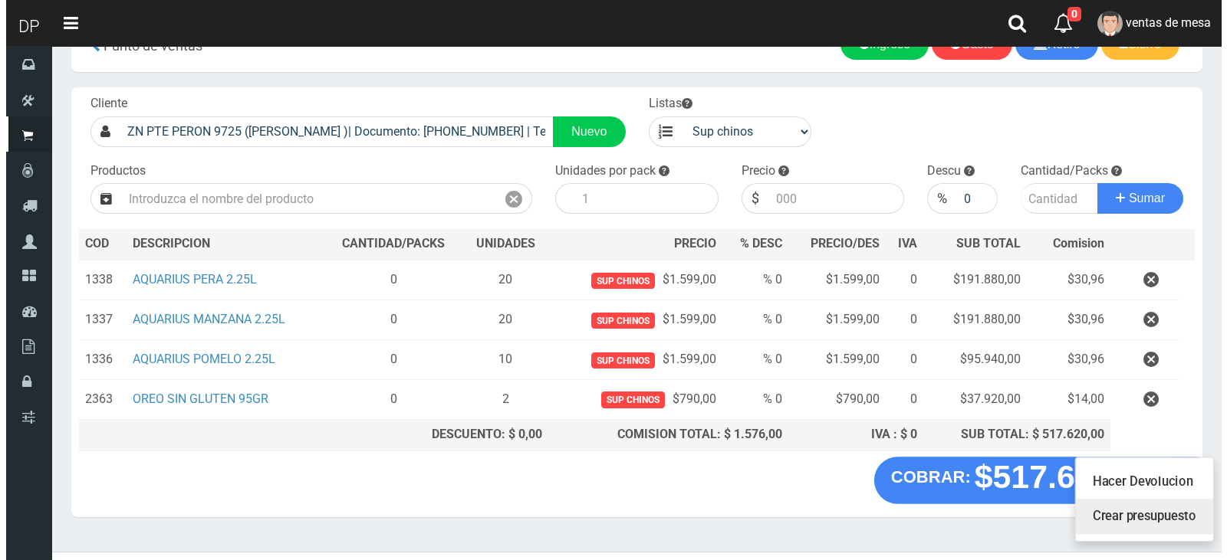
scroll to position [74, 0]
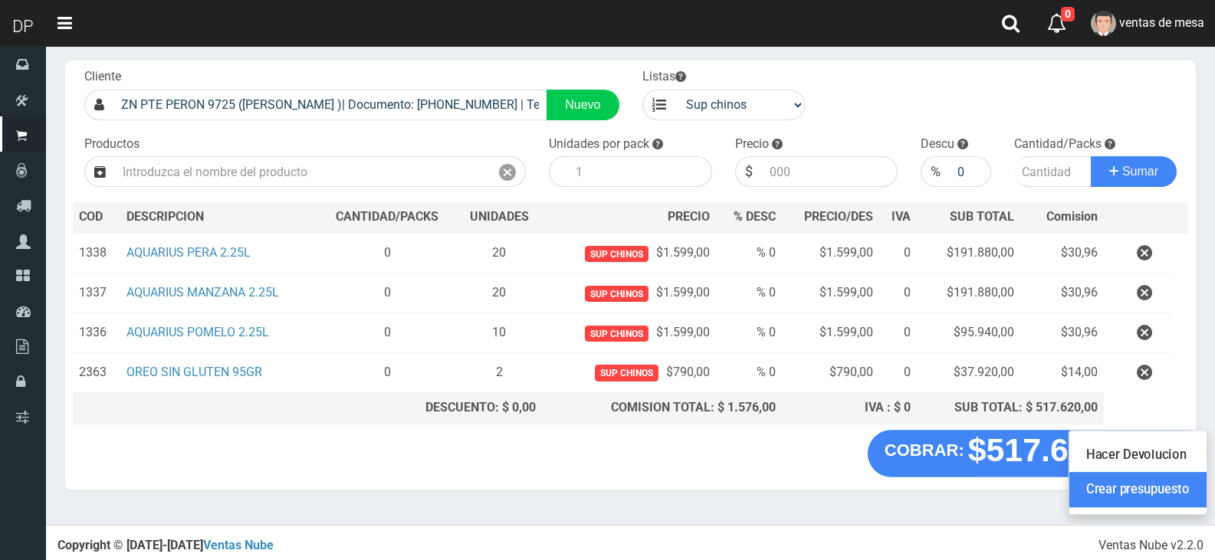
click at [1138, 481] on link "Crear presupuesto" at bounding box center [1137, 489] width 137 height 35
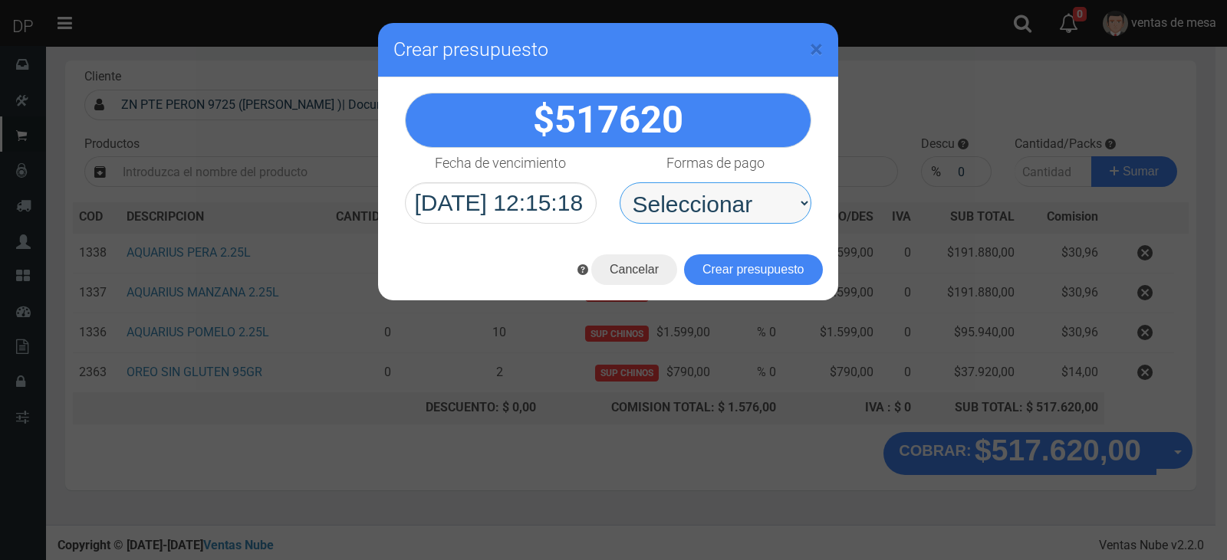
click at [632, 205] on select "Seleccionar Efectivo Tarjeta de Crédito Depósito Débito" at bounding box center [715, 202] width 192 height 41
select select "Efectivo"
click at [619, 182] on select "Seleccionar Efectivo Tarjeta de Crédito Depósito Débito" at bounding box center [715, 202] width 192 height 41
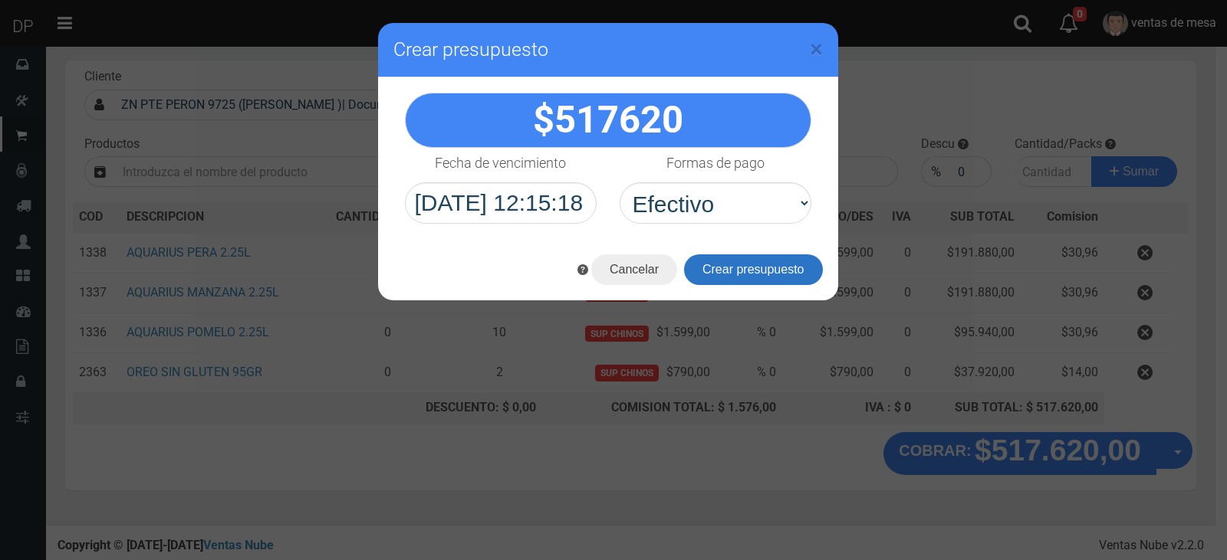
click at [758, 272] on button "Crear presupuesto" at bounding box center [753, 270] width 139 height 31
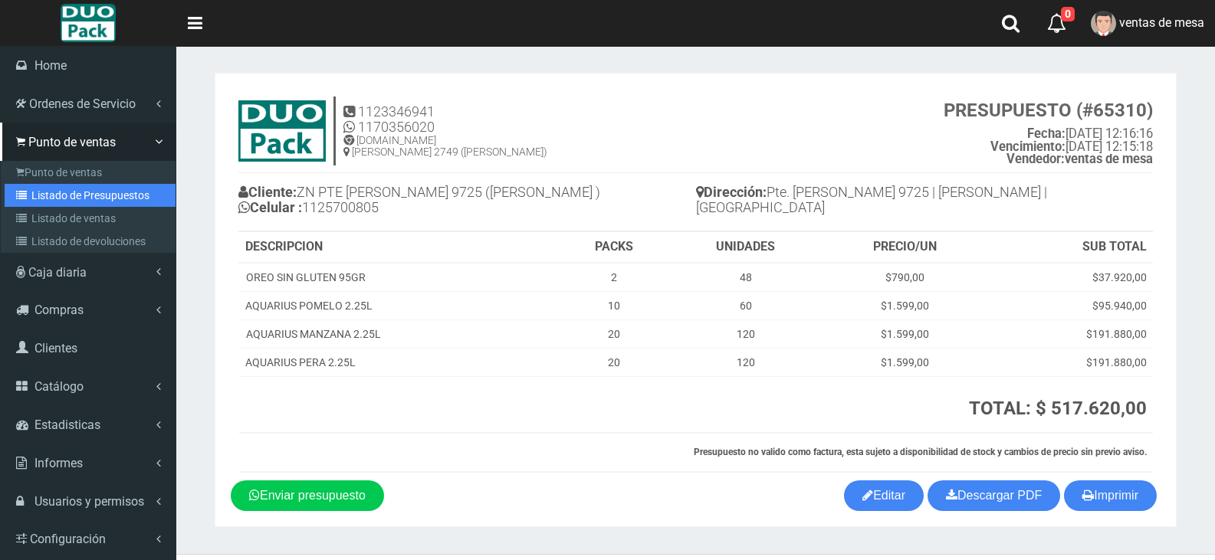
click at [54, 202] on link "Listado de Presupuestos" at bounding box center [90, 195] width 171 height 23
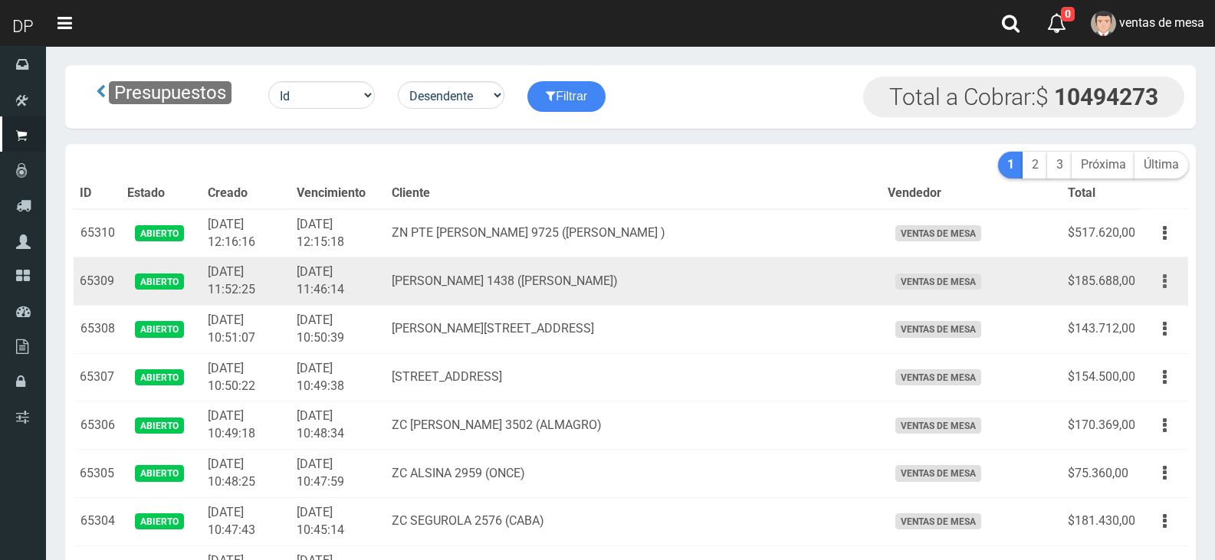
click at [1175, 284] on button "button" at bounding box center [1165, 281] width 34 height 27
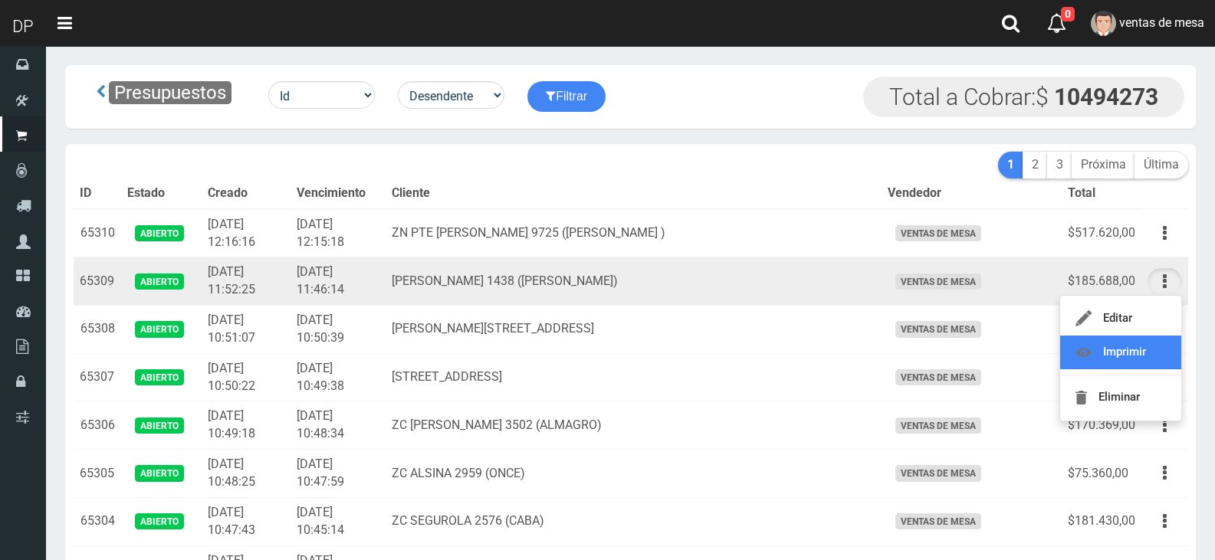
click at [1159, 339] on link "Imprimir" at bounding box center [1120, 353] width 121 height 34
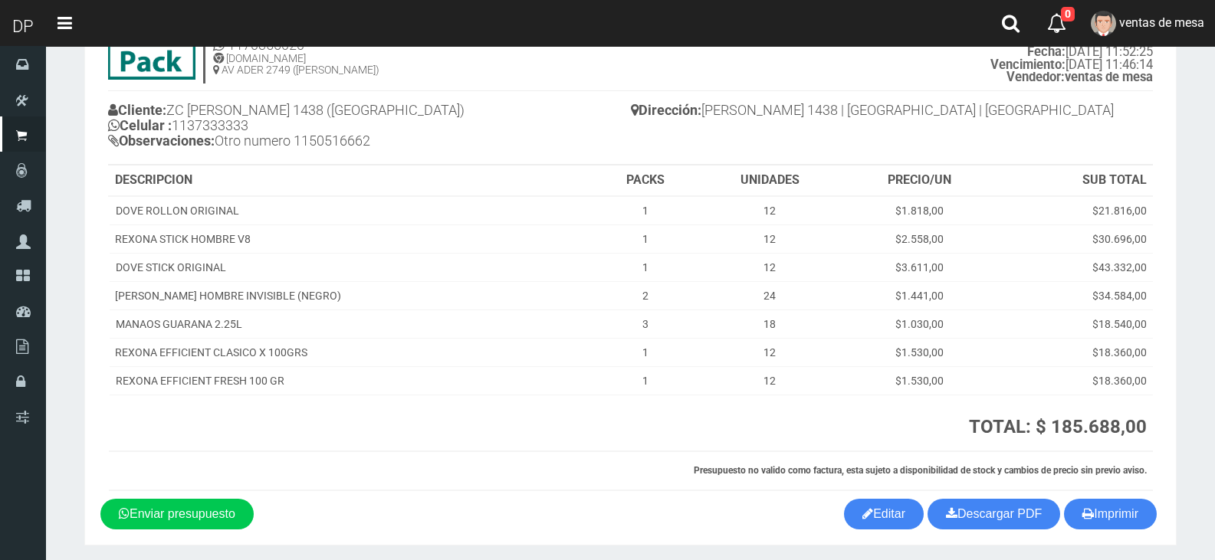
scroll to position [136, 0]
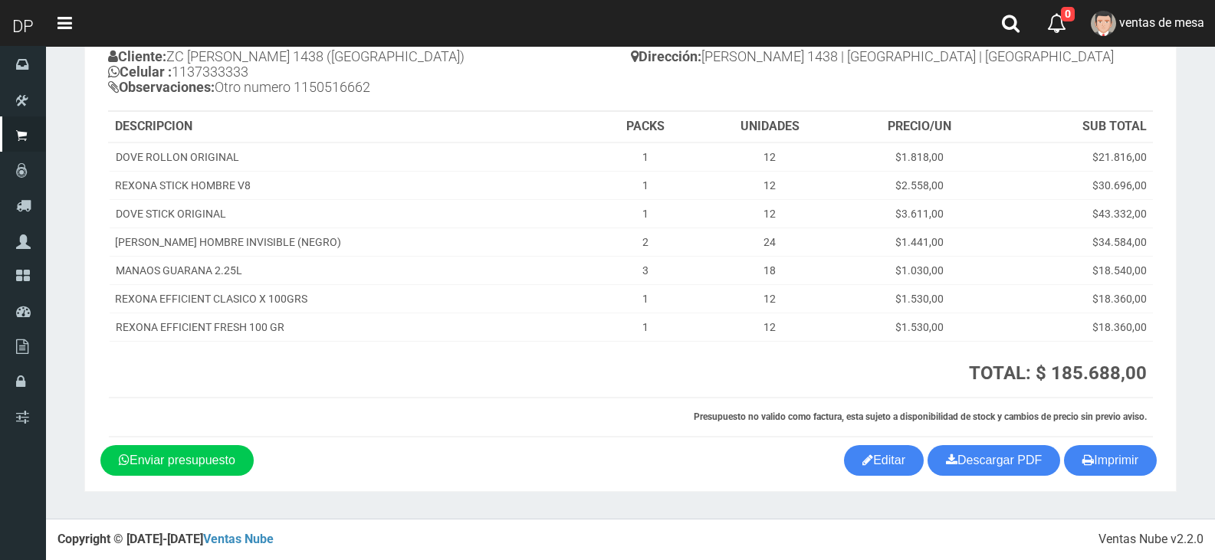
click at [1095, 477] on section "1123346941 1170356020 [DOMAIN_NAME] AV ADER 2749 ([PERSON_NAME]) PRESUPUESTO (#…" at bounding box center [630, 214] width 1092 height 555
click at [1094, 471] on button "Imprimir" at bounding box center [1110, 460] width 93 height 31
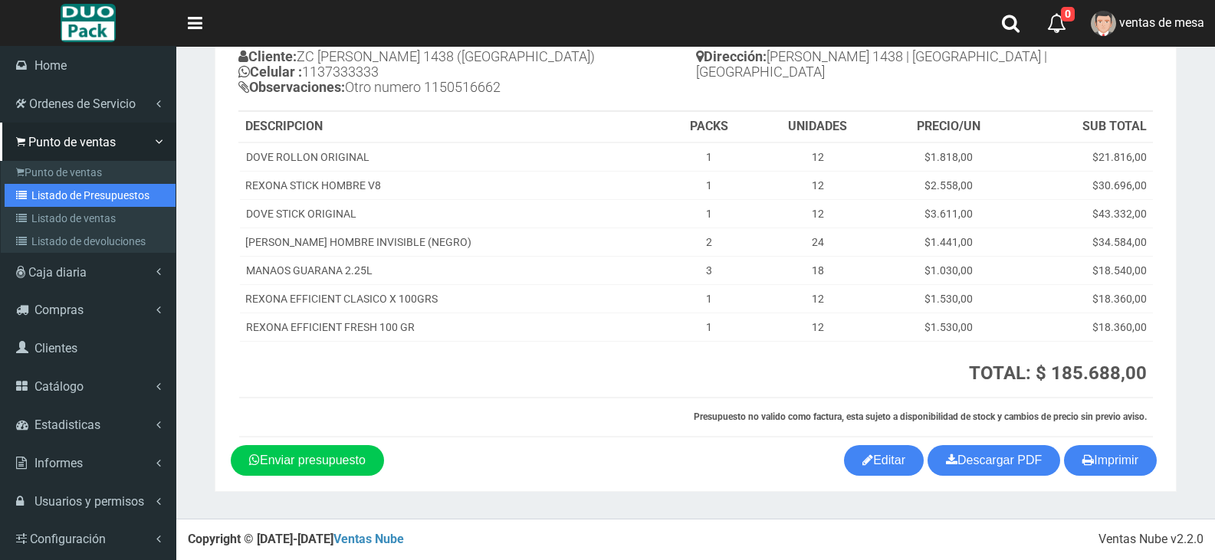
click at [49, 193] on link "Listado de Presupuestos" at bounding box center [90, 195] width 171 height 23
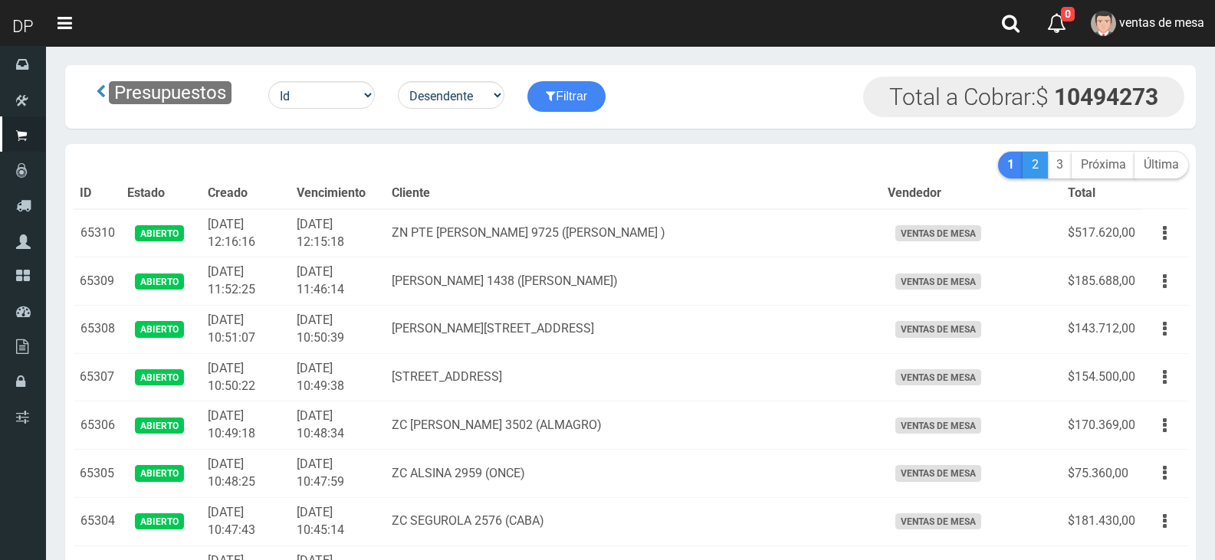
click at [1030, 167] on link "2" at bounding box center [1035, 165] width 25 height 27
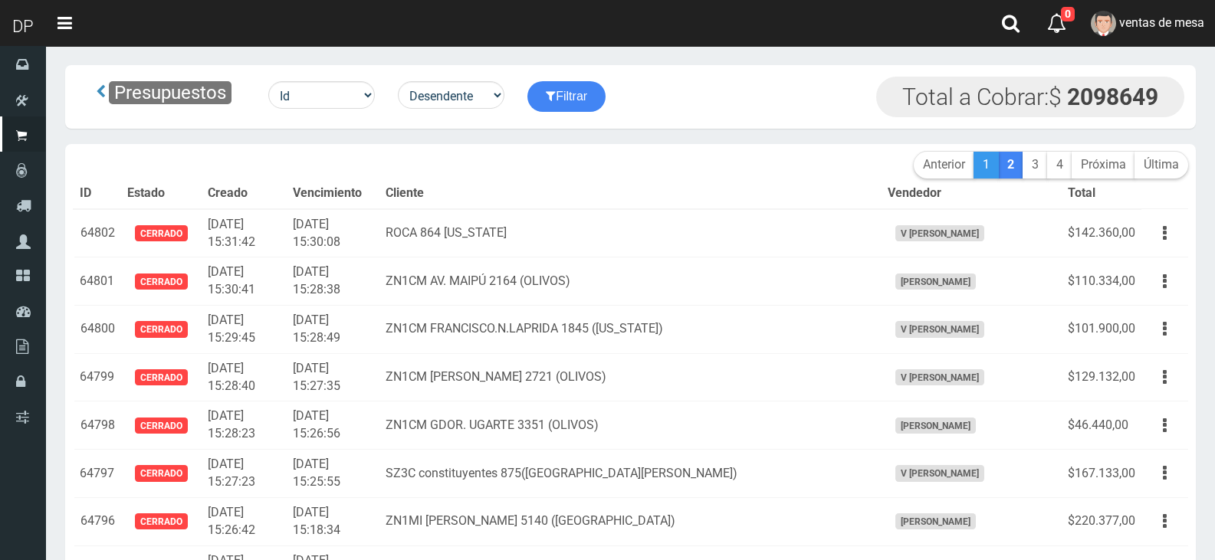
click at [988, 166] on link "1" at bounding box center [986, 165] width 25 height 27
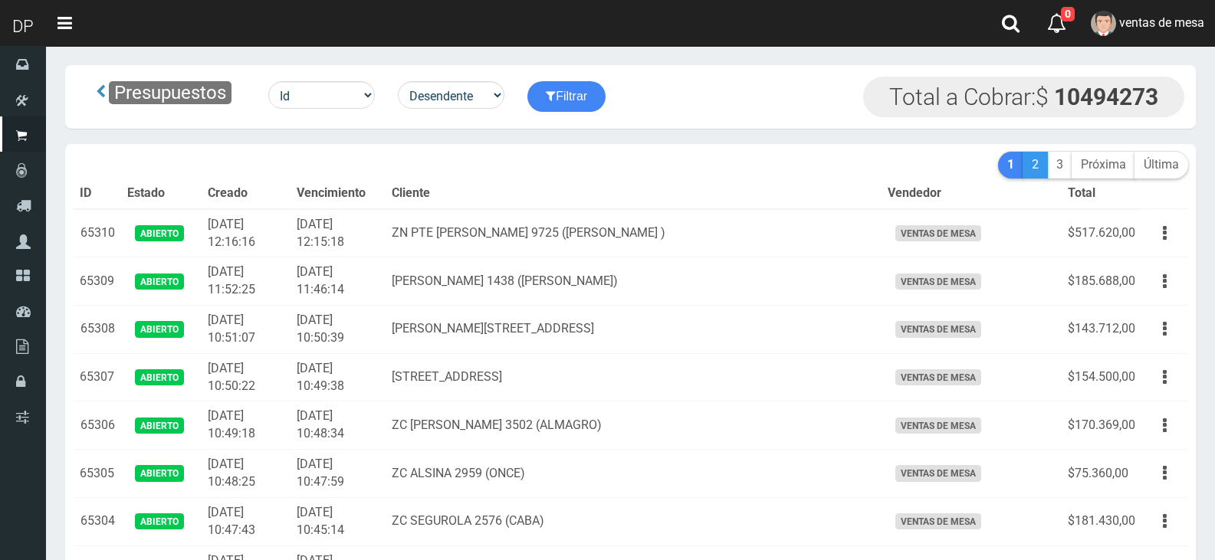
click at [1043, 172] on link "2" at bounding box center [1035, 165] width 25 height 27
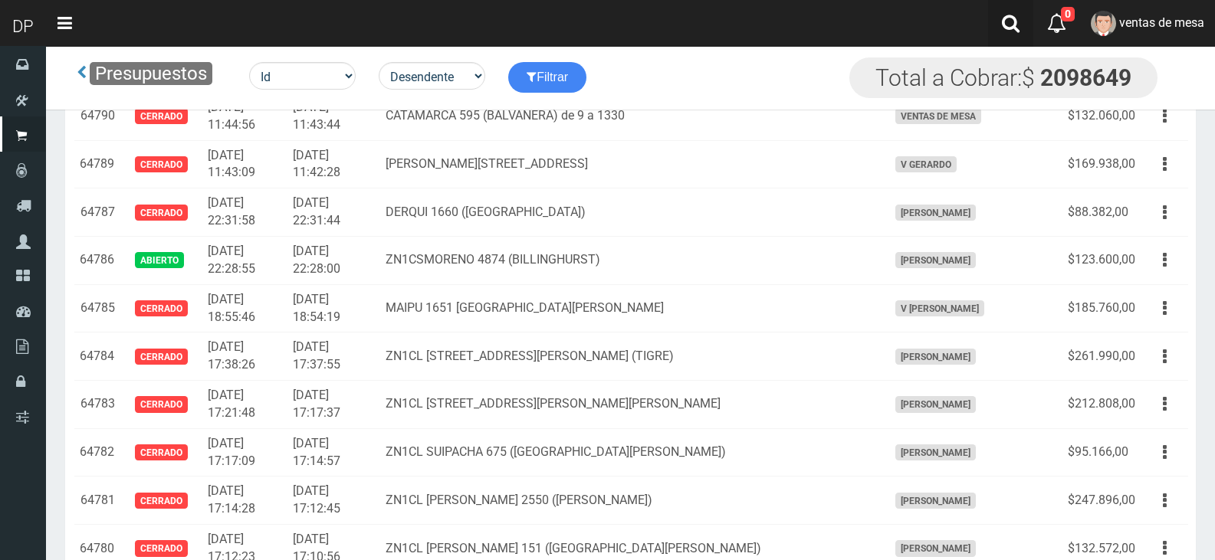
scroll to position [613, 0]
drag, startPoint x: 1032, startPoint y: 41, endPoint x: 1025, endPoint y: 35, distance: 9.2
click at [1033, 41] on link "0" at bounding box center [1056, 23] width 47 height 47
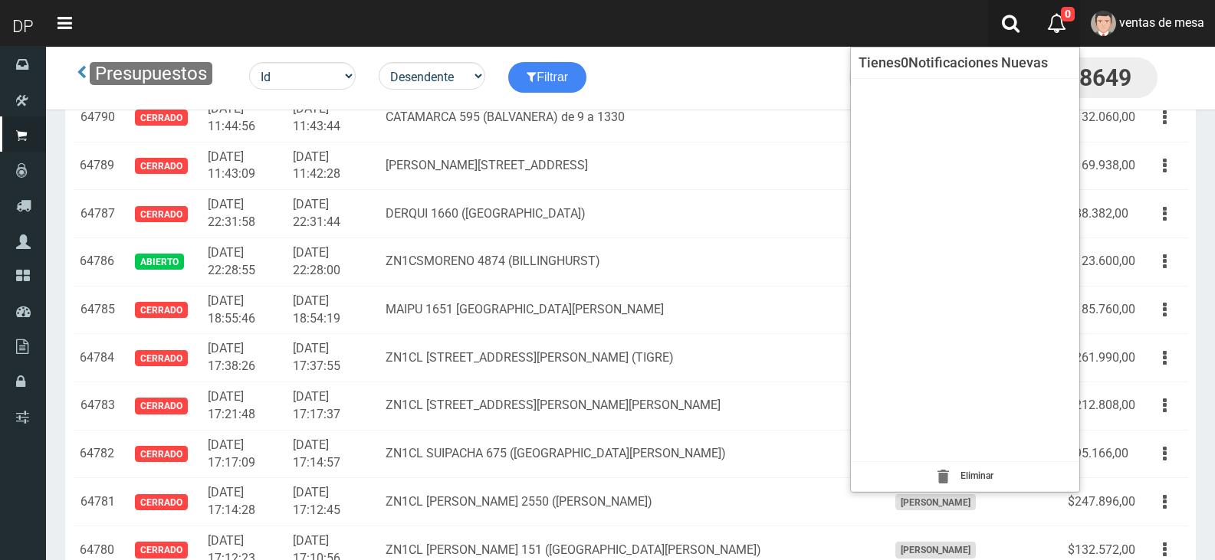
click at [1025, 35] on link at bounding box center [1010, 23] width 45 height 47
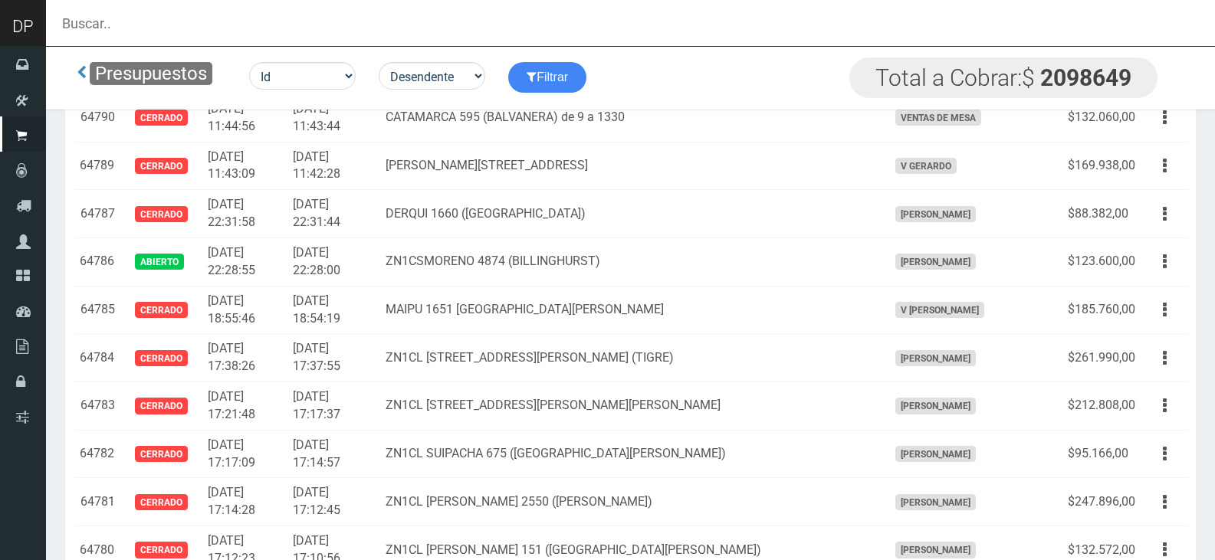
paste input "Velez sarfield 1662"
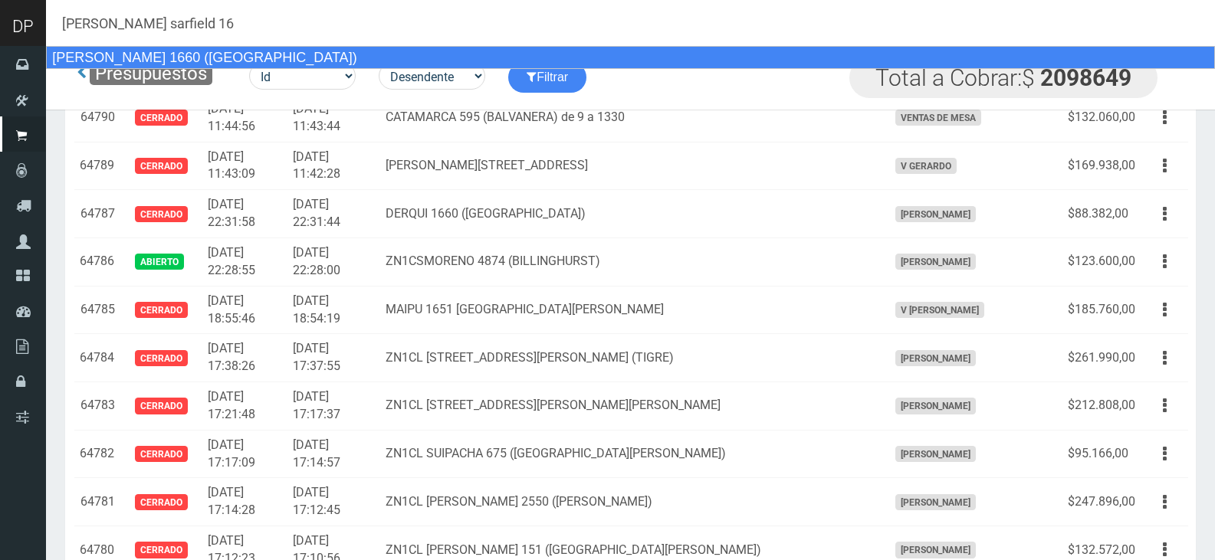
click at [263, 58] on div "VELEZ SARFIELD 1660 (PARQUE PATRICIOS)" at bounding box center [630, 57] width 1169 height 23
type input "VELEZ SARFIELD 1660 (PARQUE PATRICIOS)"
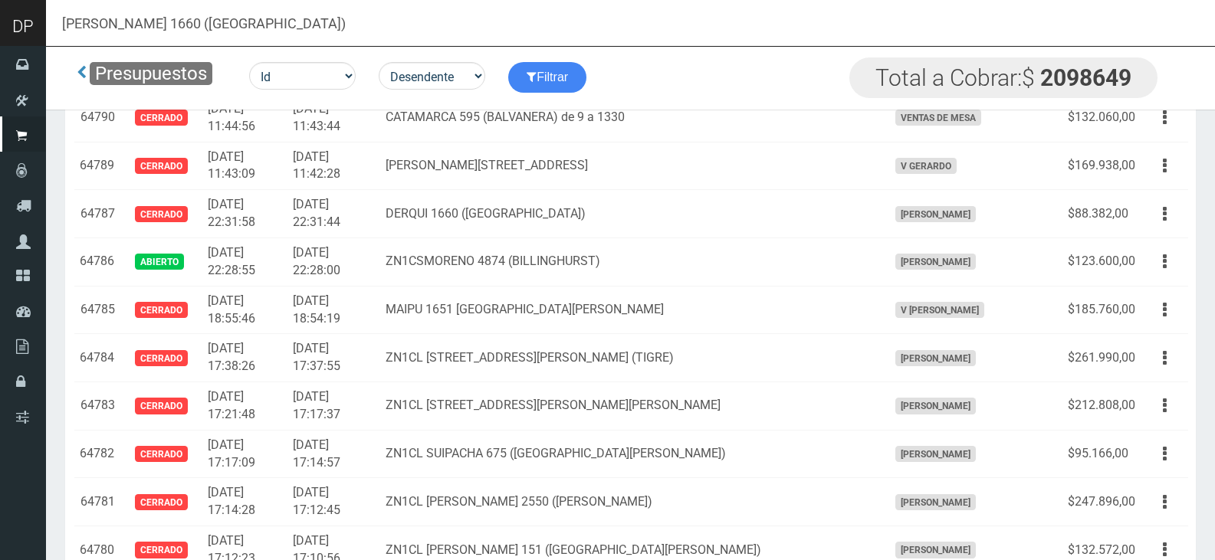
click at [365, 26] on input "VELEZ SARFIELD 1660 (PARQUE PATRICIOS)" at bounding box center [630, 23] width 1169 height 46
click at [192, 25] on input "VELEZ SARFIELD 1660 (PARQUE PATRICIOS)" at bounding box center [630, 23] width 1169 height 46
drag, startPoint x: 201, startPoint y: 21, endPoint x: 111, endPoint y: 26, distance: 89.9
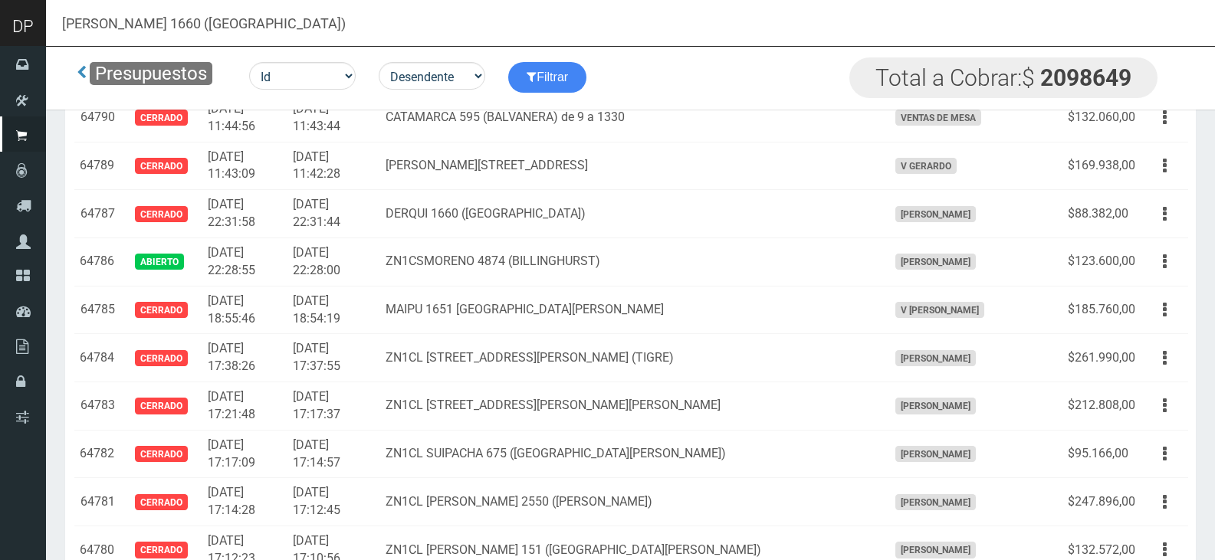
click at [111, 26] on input "VELEZ SARFIELD 1660 (PARQUE PATRICIOS)" at bounding box center [630, 23] width 1169 height 46
click at [100, 18] on input "VELEZ SARFIELD 1660 (PARQUE PATRICIOS)" at bounding box center [630, 23] width 1169 height 46
click at [92, 21] on input "VELEZ SARFIELD 1660 (PARQUE PATRICIOS)" at bounding box center [630, 23] width 1169 height 46
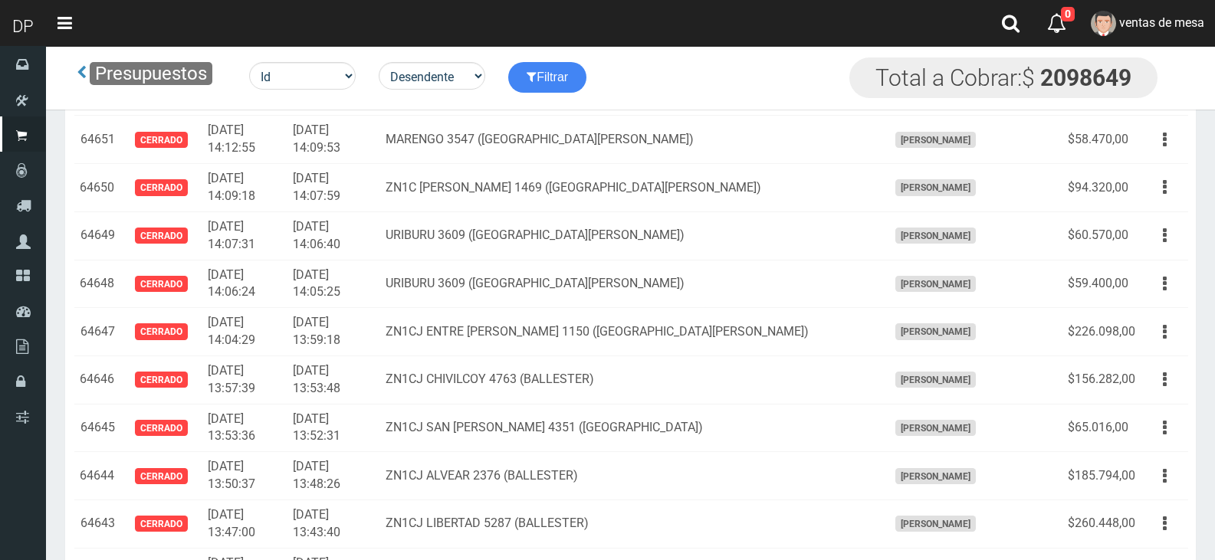
scroll to position [0, 0]
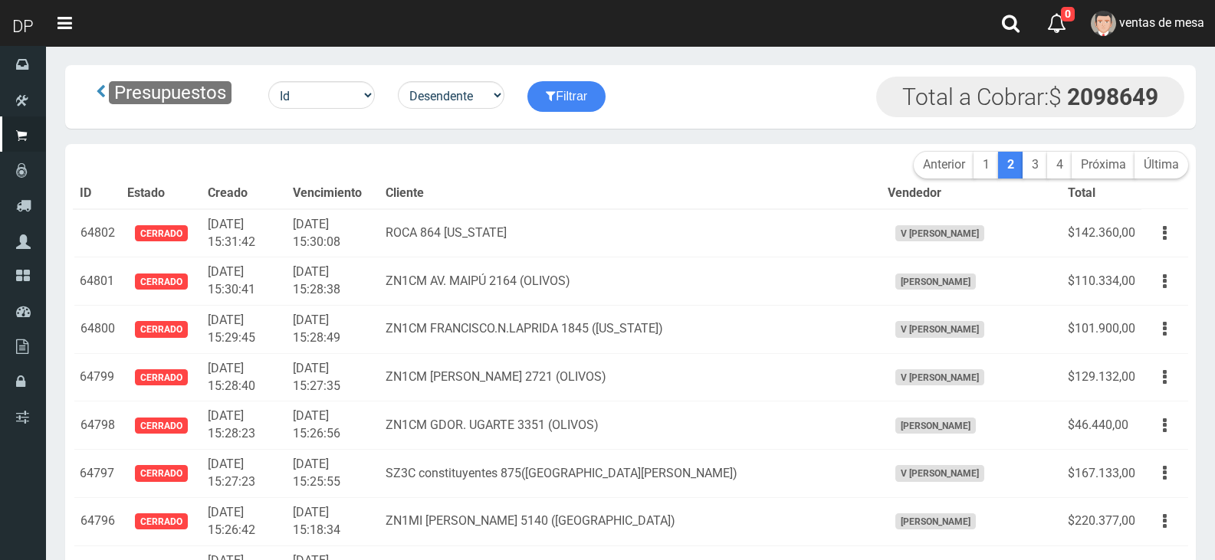
click at [734, 196] on th "Cliente" at bounding box center [630, 194] width 502 height 31
click at [986, 169] on link "1" at bounding box center [986, 165] width 25 height 27
